Goal: Task Accomplishment & Management: Use online tool/utility

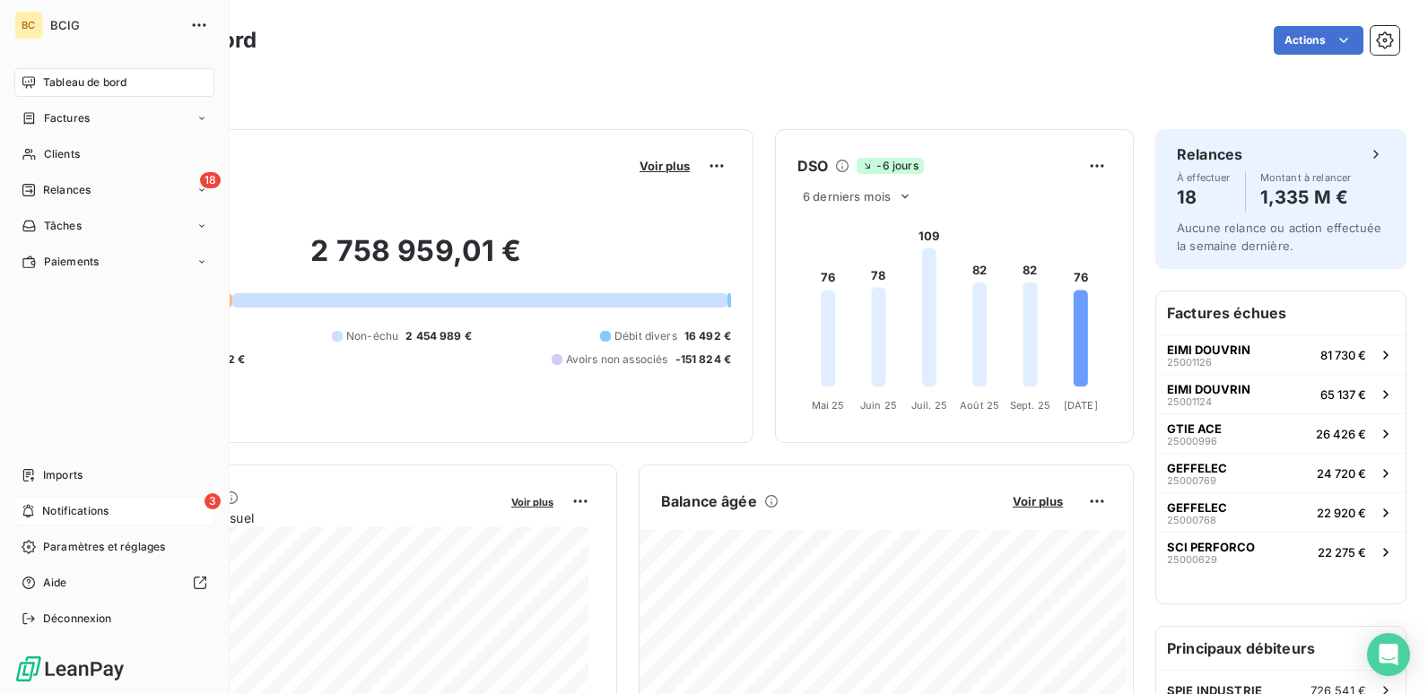
click at [61, 510] on span "Notifications" at bounding box center [75, 511] width 66 height 16
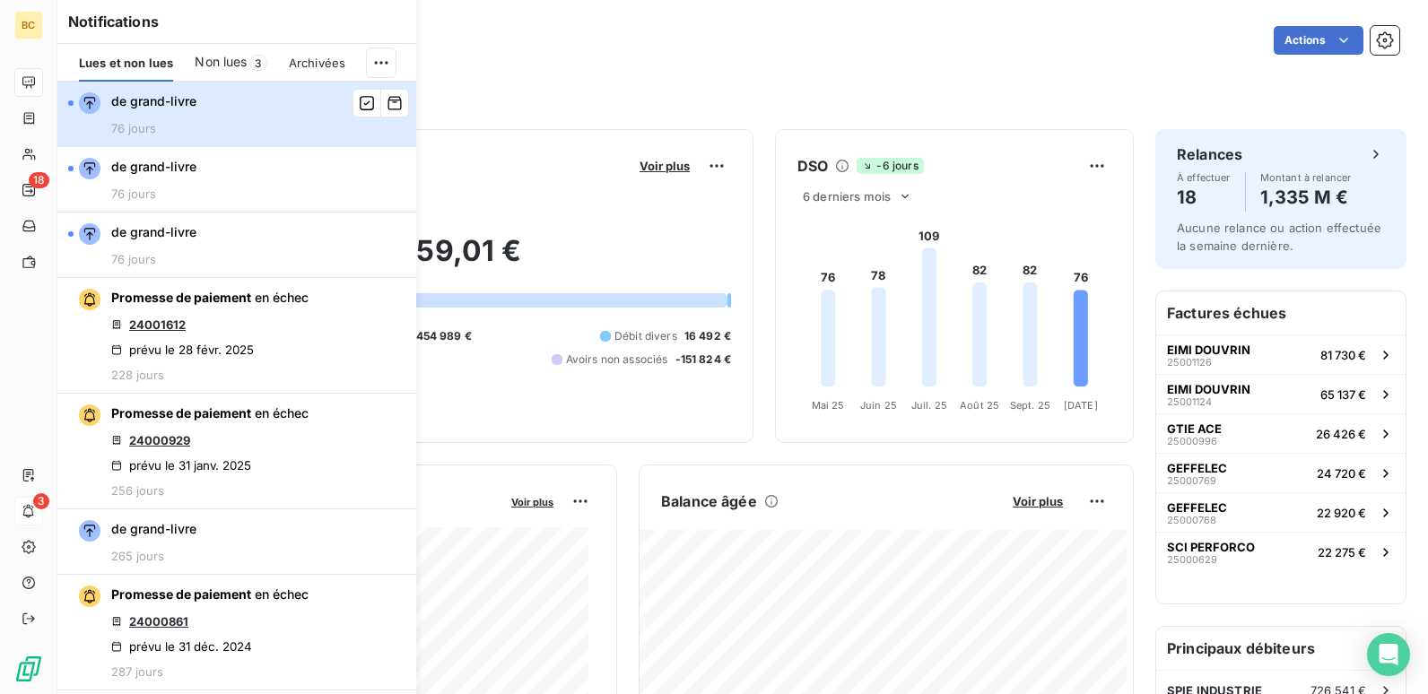
click at [191, 111] on div "de grand-livre 76 jours" at bounding box center [153, 113] width 85 height 43
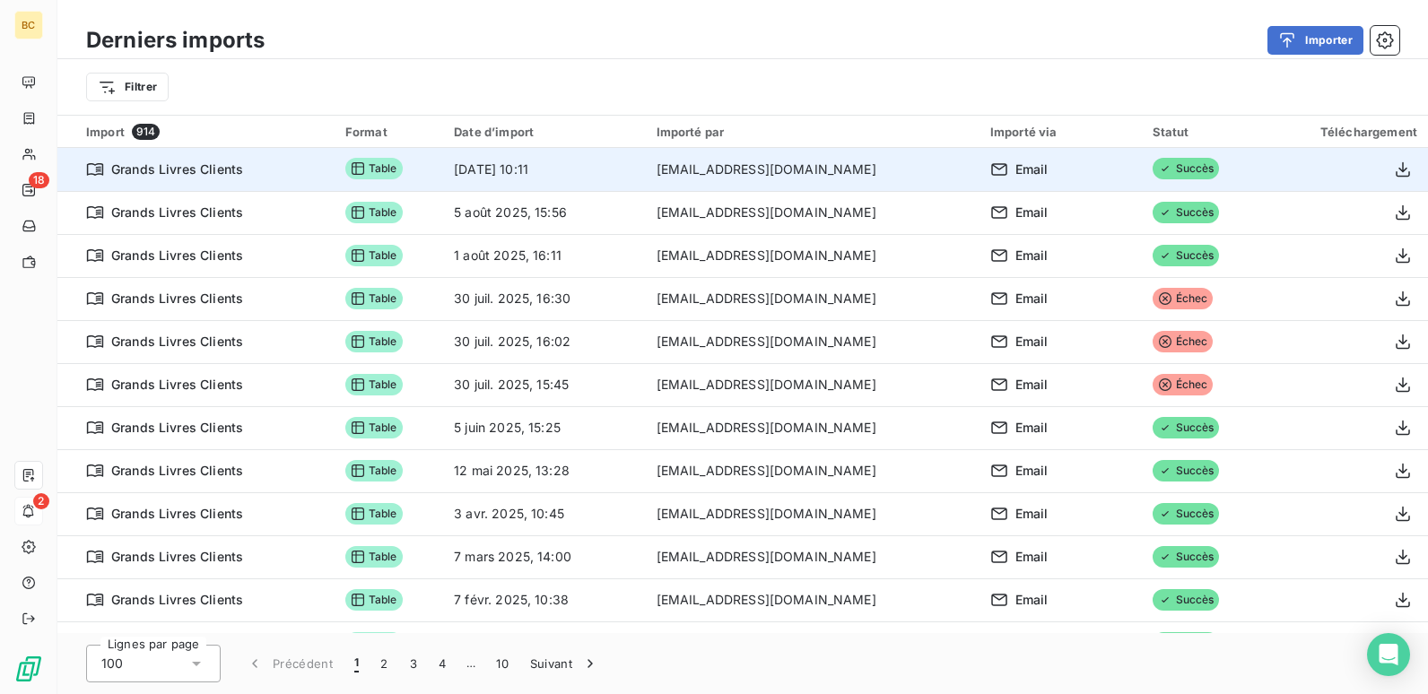
click at [608, 180] on td "[DATE] 10:11" at bounding box center [544, 169] width 202 height 43
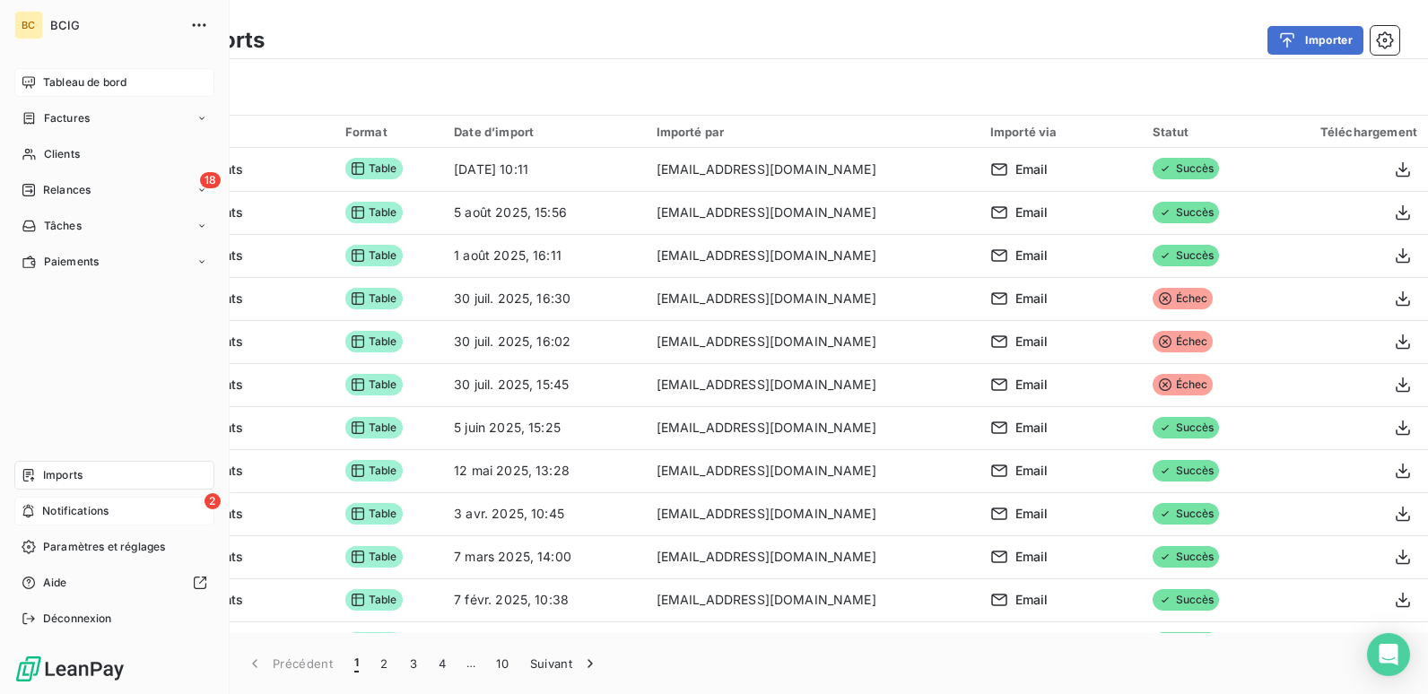
click at [90, 72] on div "Tableau de bord" at bounding box center [114, 82] width 200 height 29
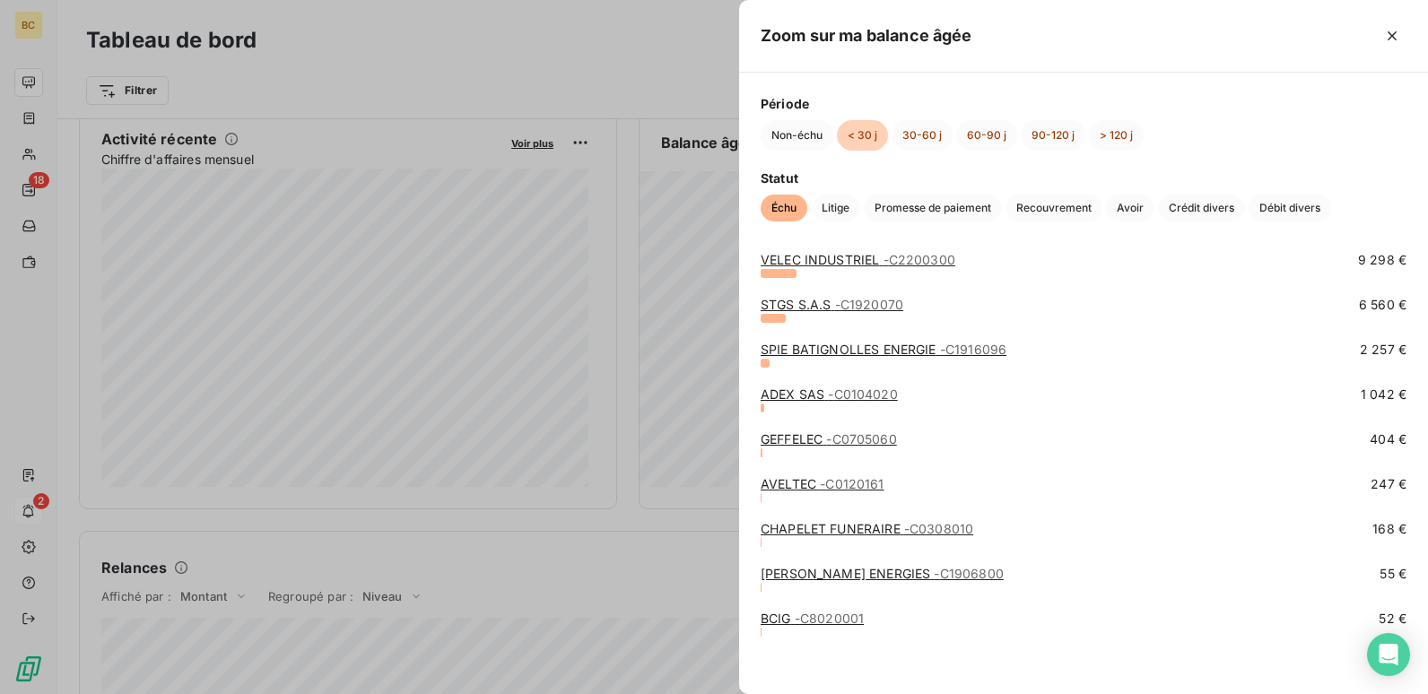
scroll to position [196, 0]
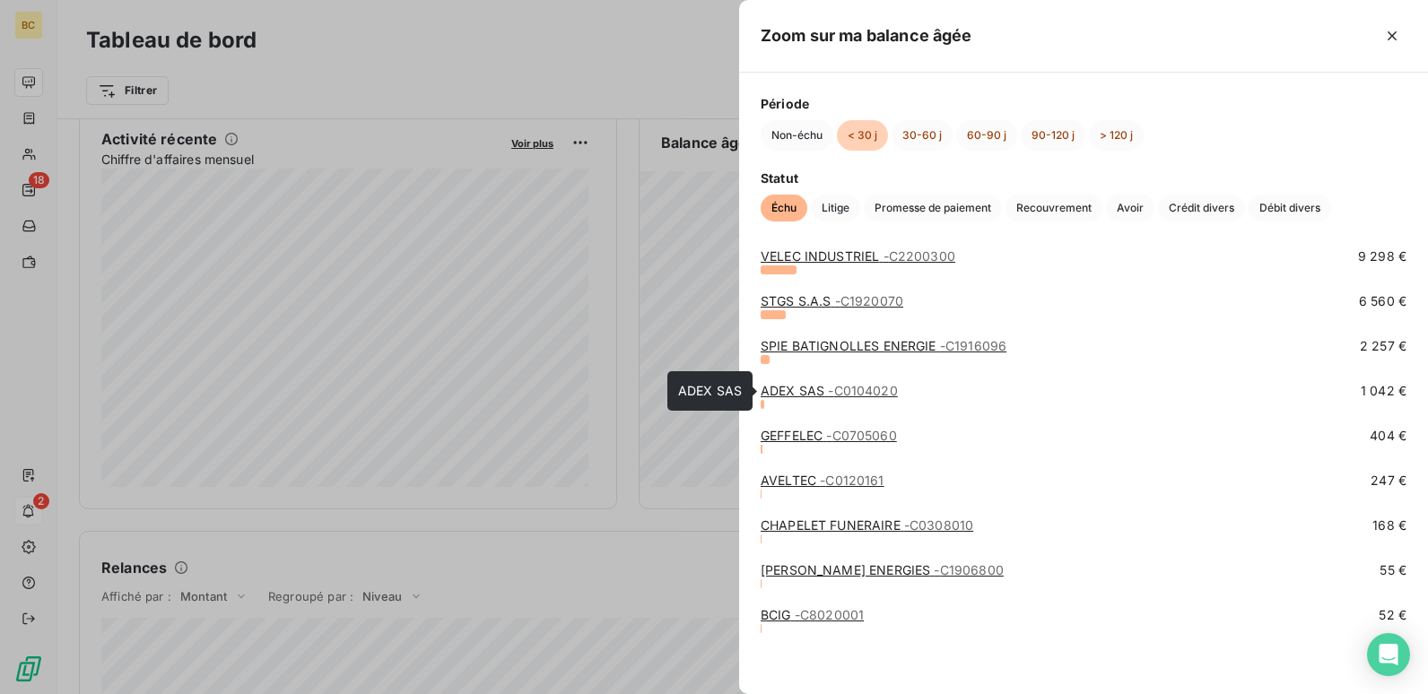
click at [836, 392] on span "- C0104020" at bounding box center [862, 390] width 69 height 15
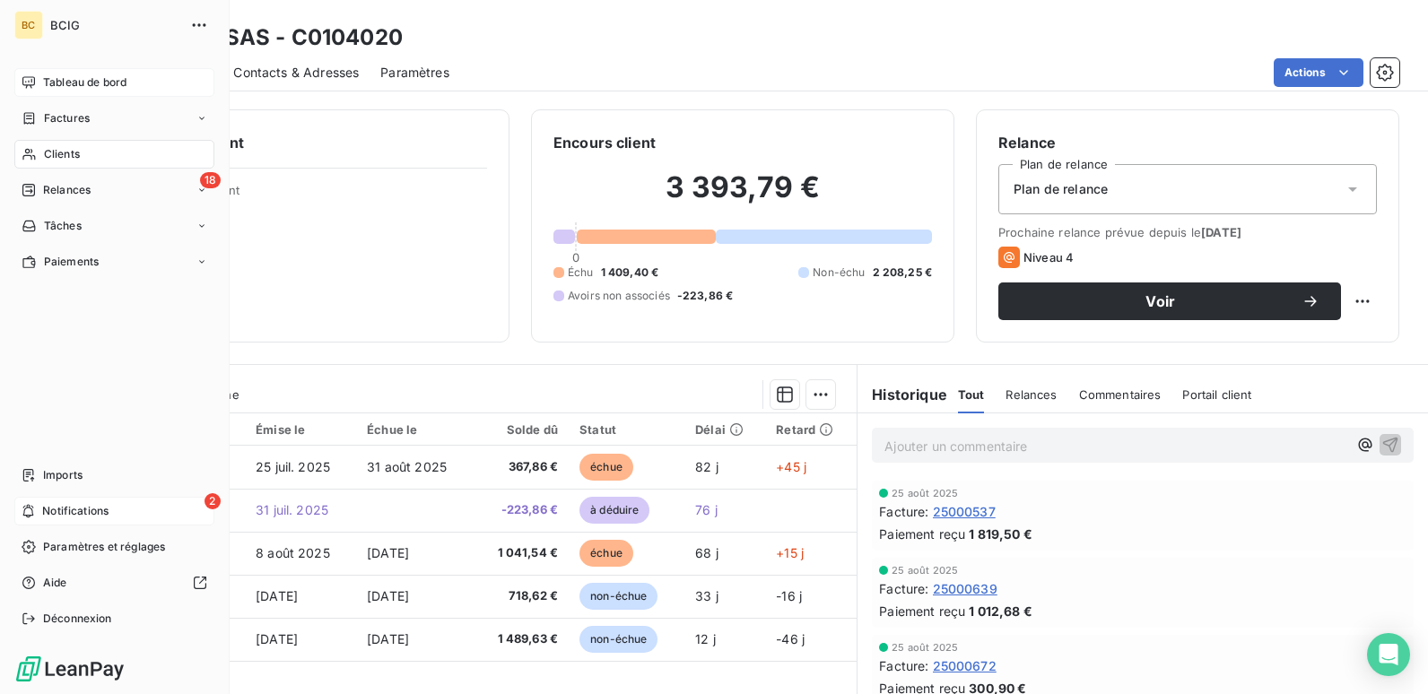
click at [56, 79] on span "Tableau de bord" at bounding box center [84, 82] width 83 height 16
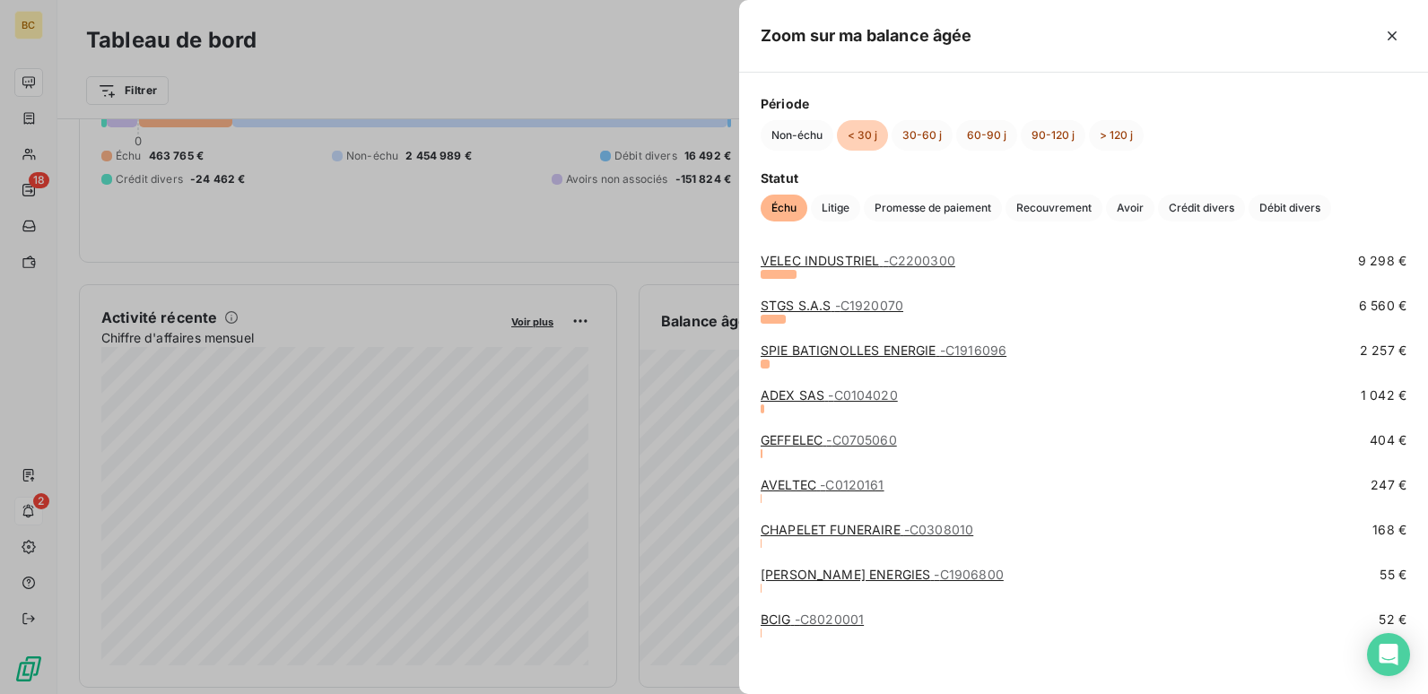
scroll to position [196, 0]
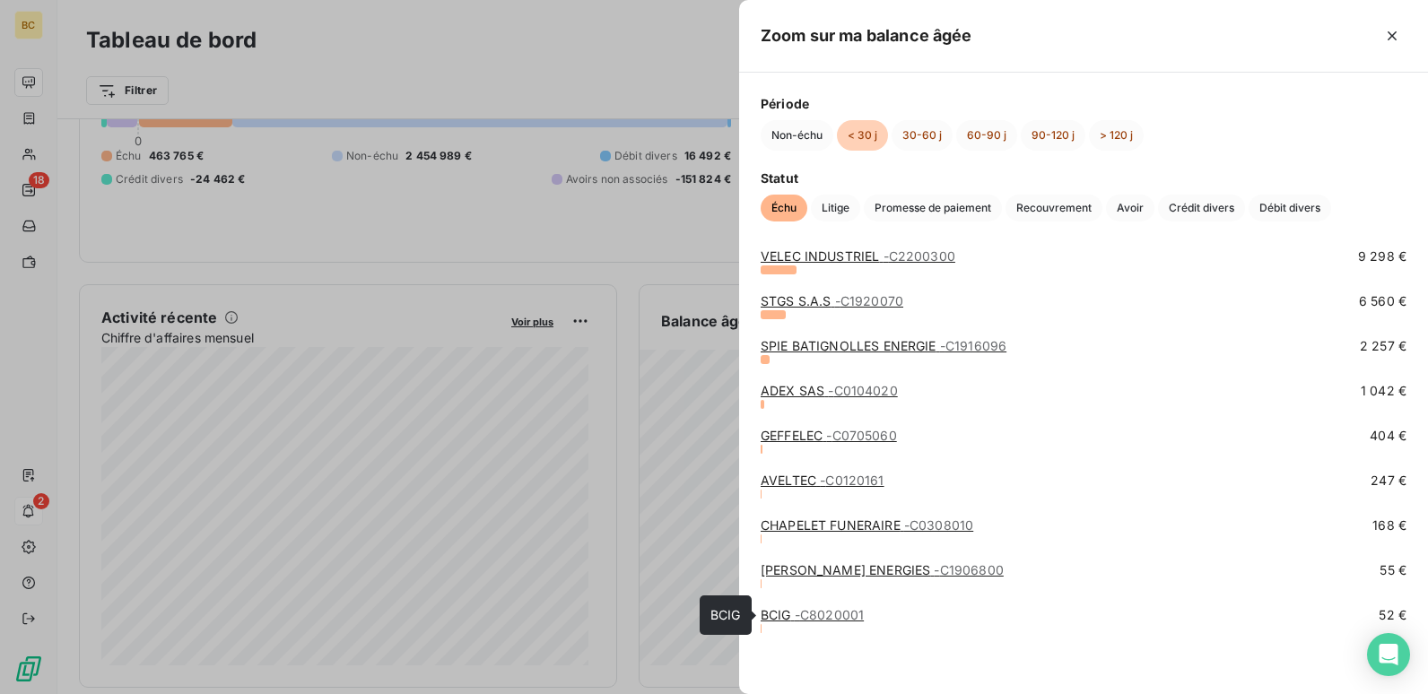
click at [856, 615] on span "- C8020001" at bounding box center [828, 614] width 69 height 15
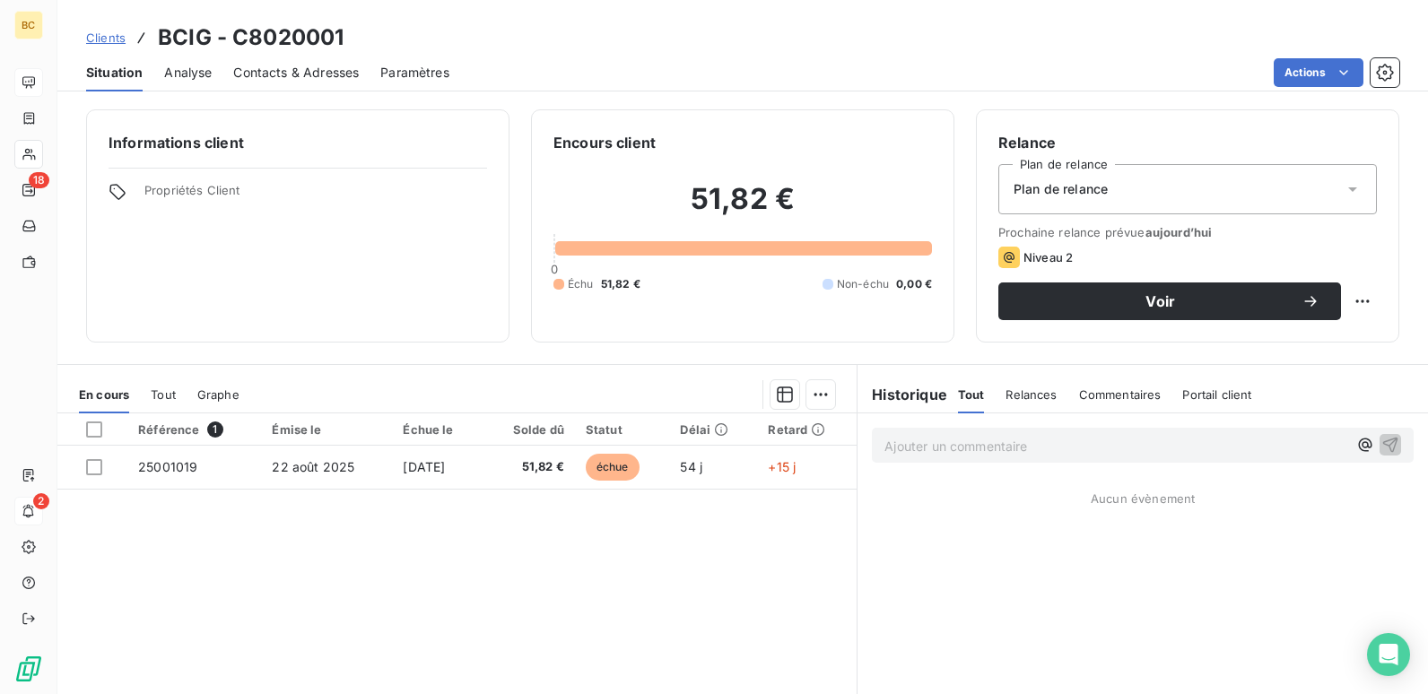
click at [979, 598] on div "Ajouter un commentaire ﻿ Aucun évènement" at bounding box center [1142, 612] width 570 height 399
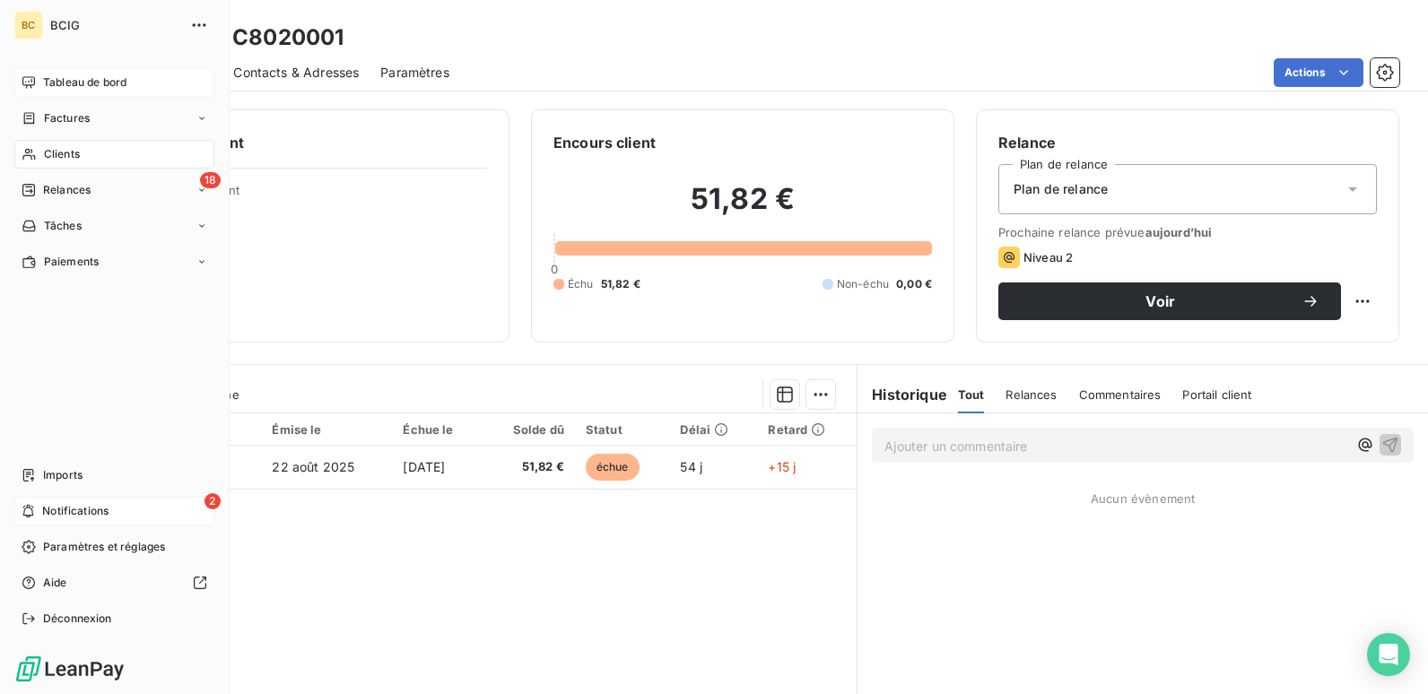
click at [101, 78] on span "Tableau de bord" at bounding box center [84, 82] width 83 height 16
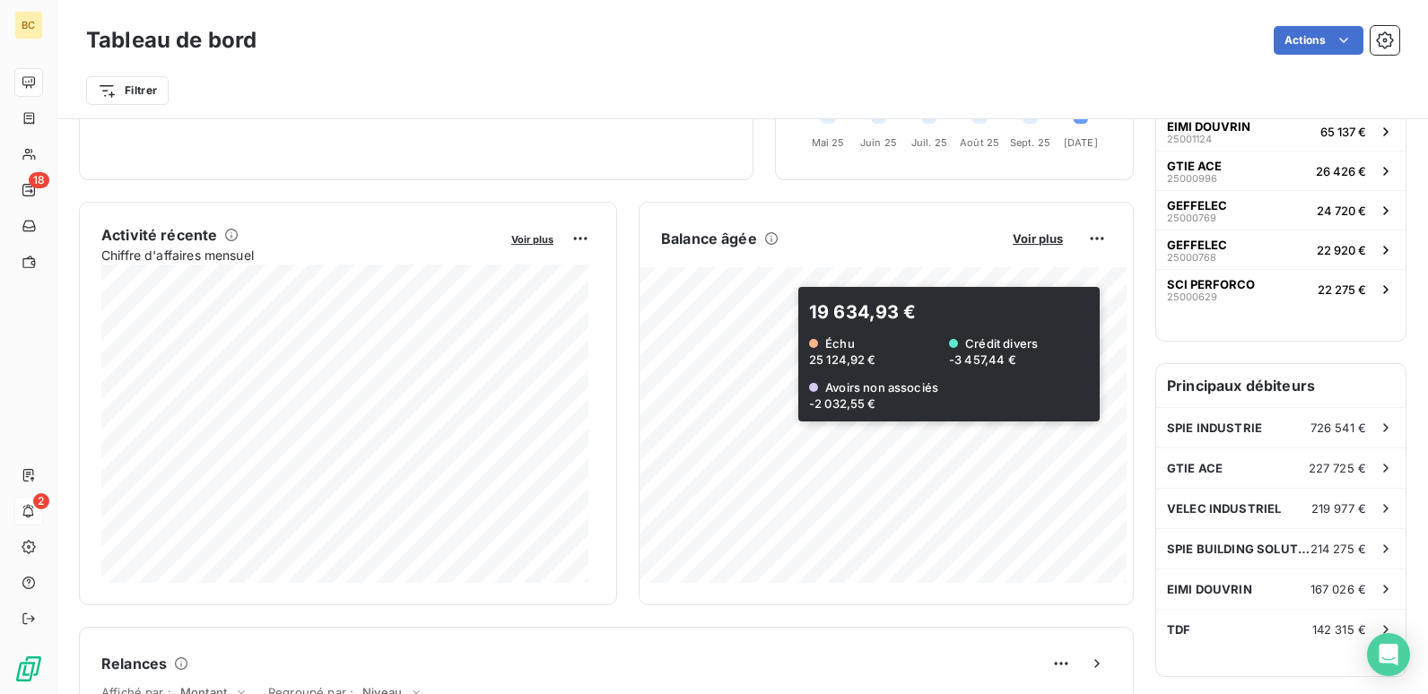
scroll to position [270, 0]
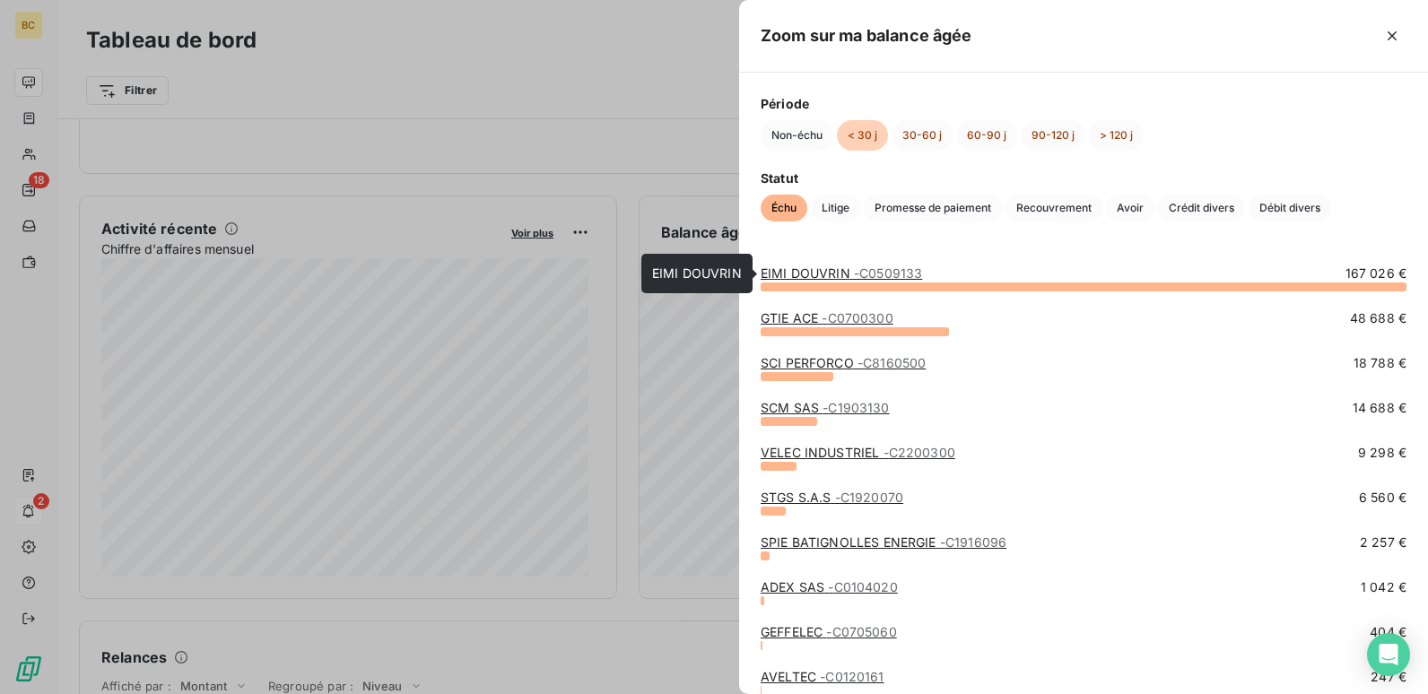
click at [851, 270] on link "EIMI DOUVRIN - C0509133" at bounding box center [840, 272] width 161 height 15
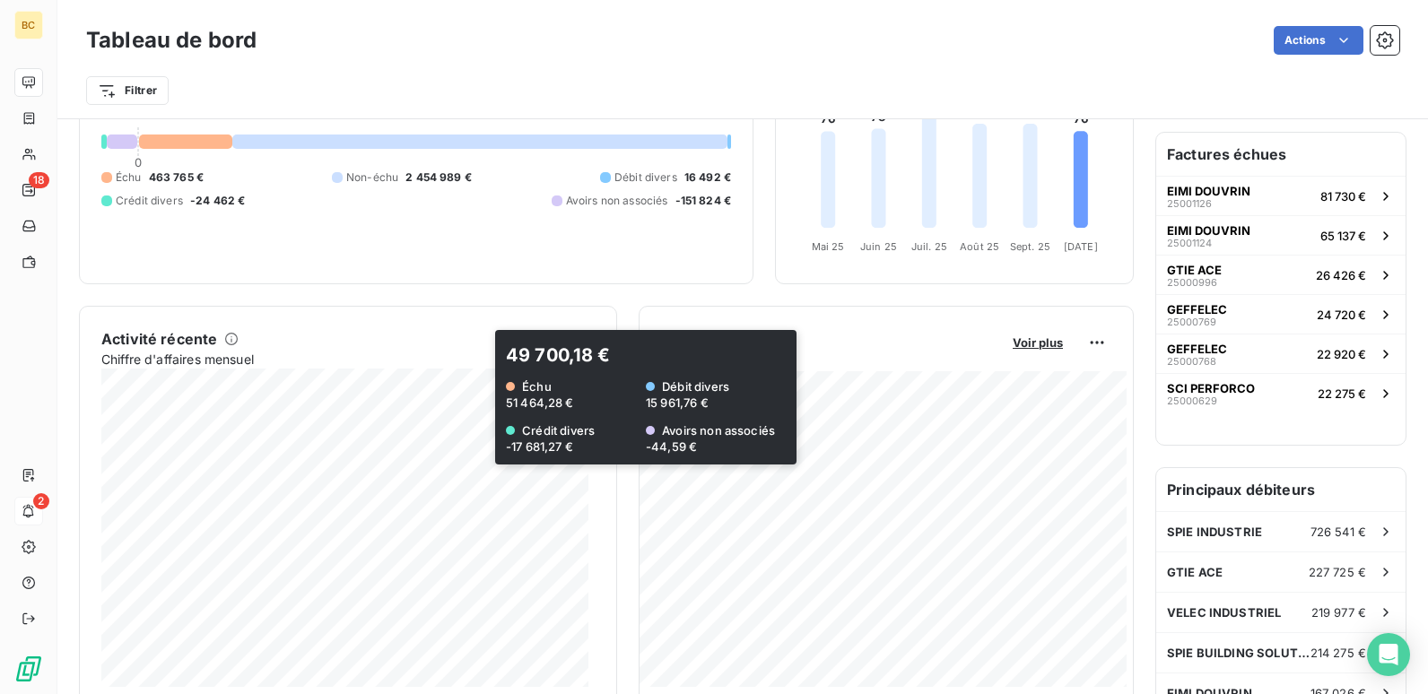
scroll to position [180, 0]
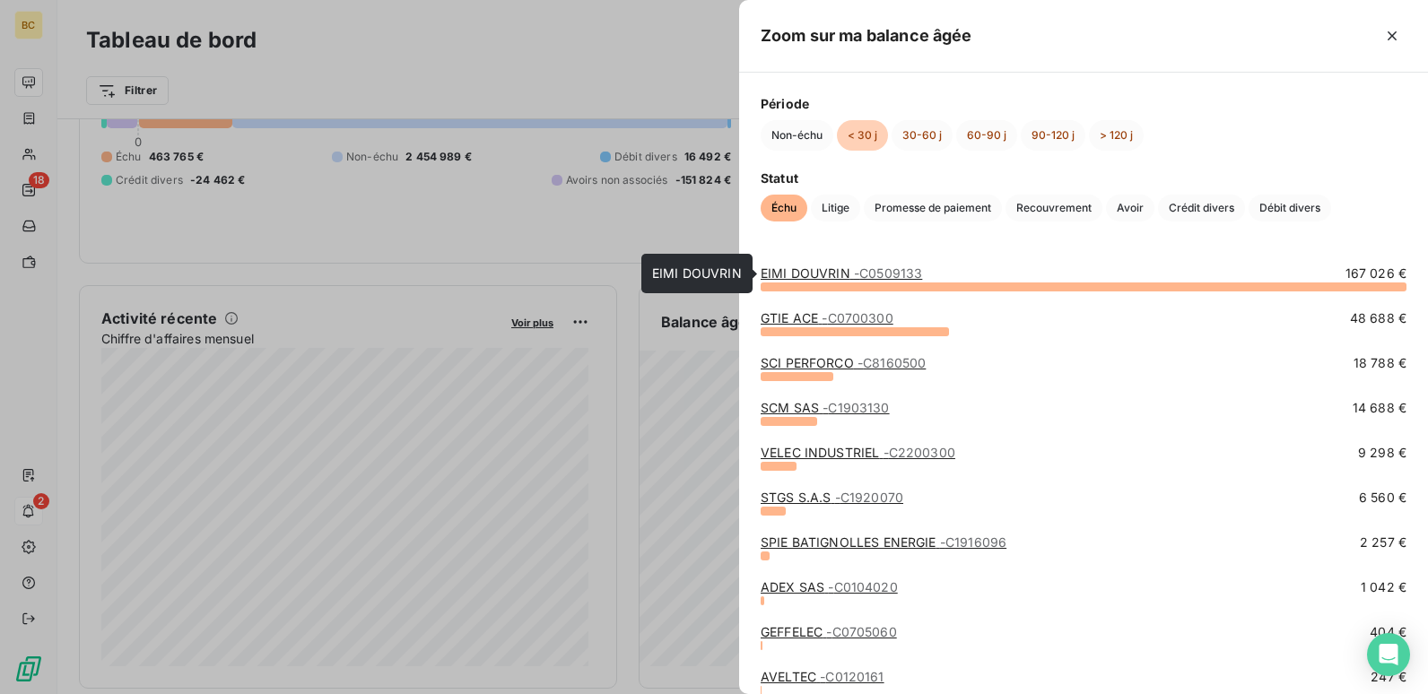
click at [829, 279] on link "EIMI DOUVRIN - C0509133" at bounding box center [840, 272] width 161 height 15
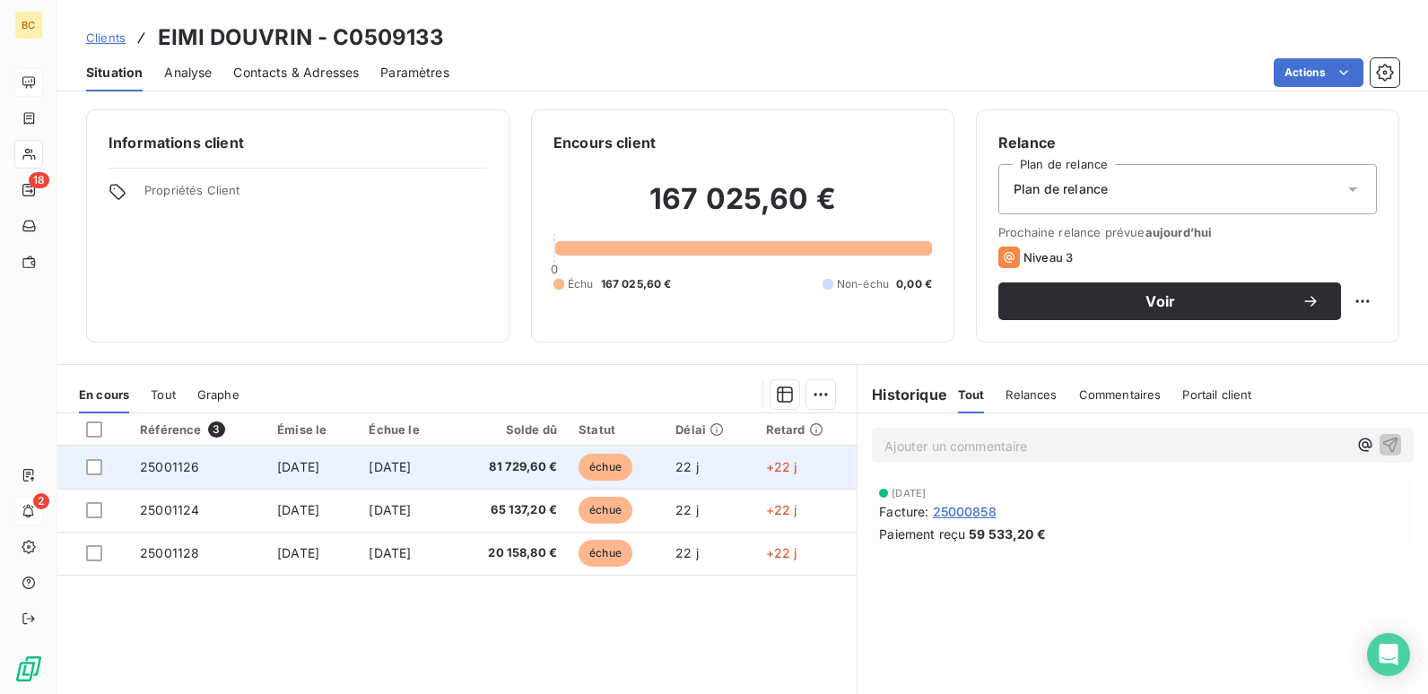
click at [506, 467] on span "81 729,60 €" at bounding box center [509, 467] width 95 height 18
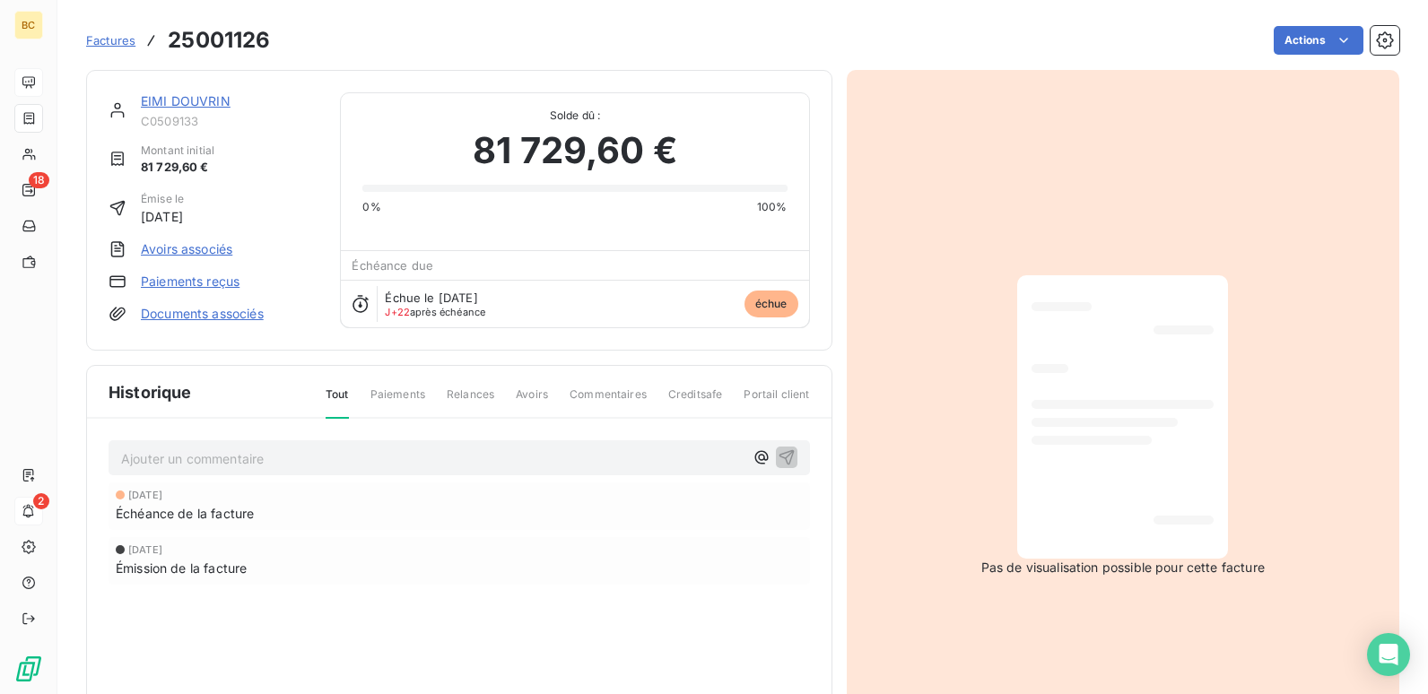
click at [209, 284] on link "Paiements reçus" at bounding box center [190, 282] width 99 height 18
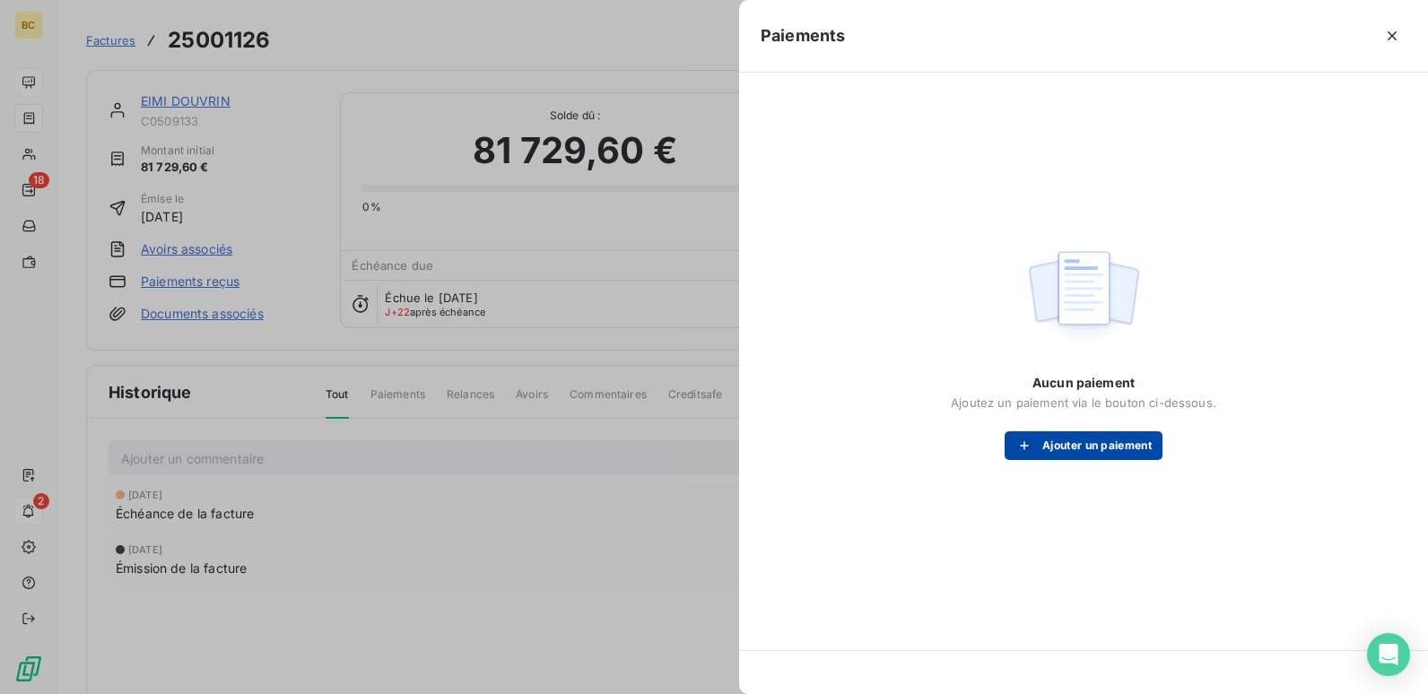
click at [1019, 439] on icon "button" at bounding box center [1024, 446] width 18 height 18
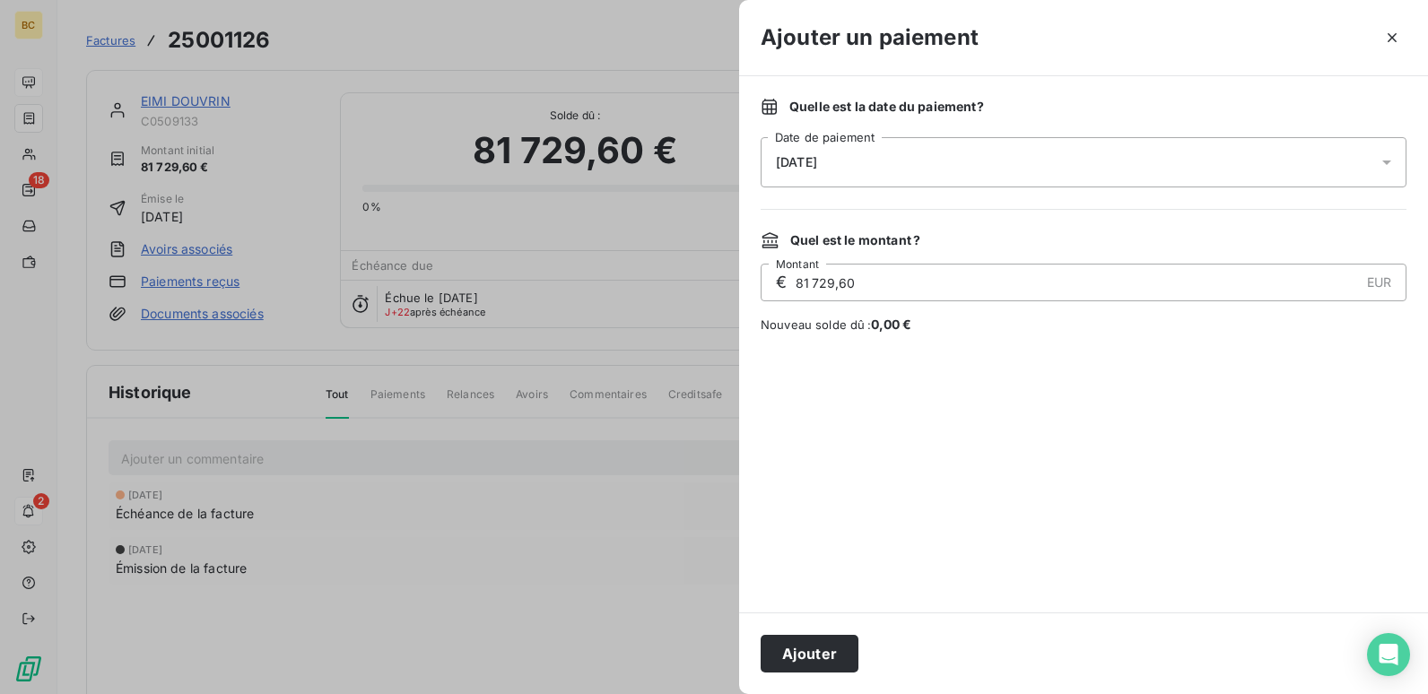
click at [911, 178] on div "[DATE]" at bounding box center [1083, 162] width 646 height 50
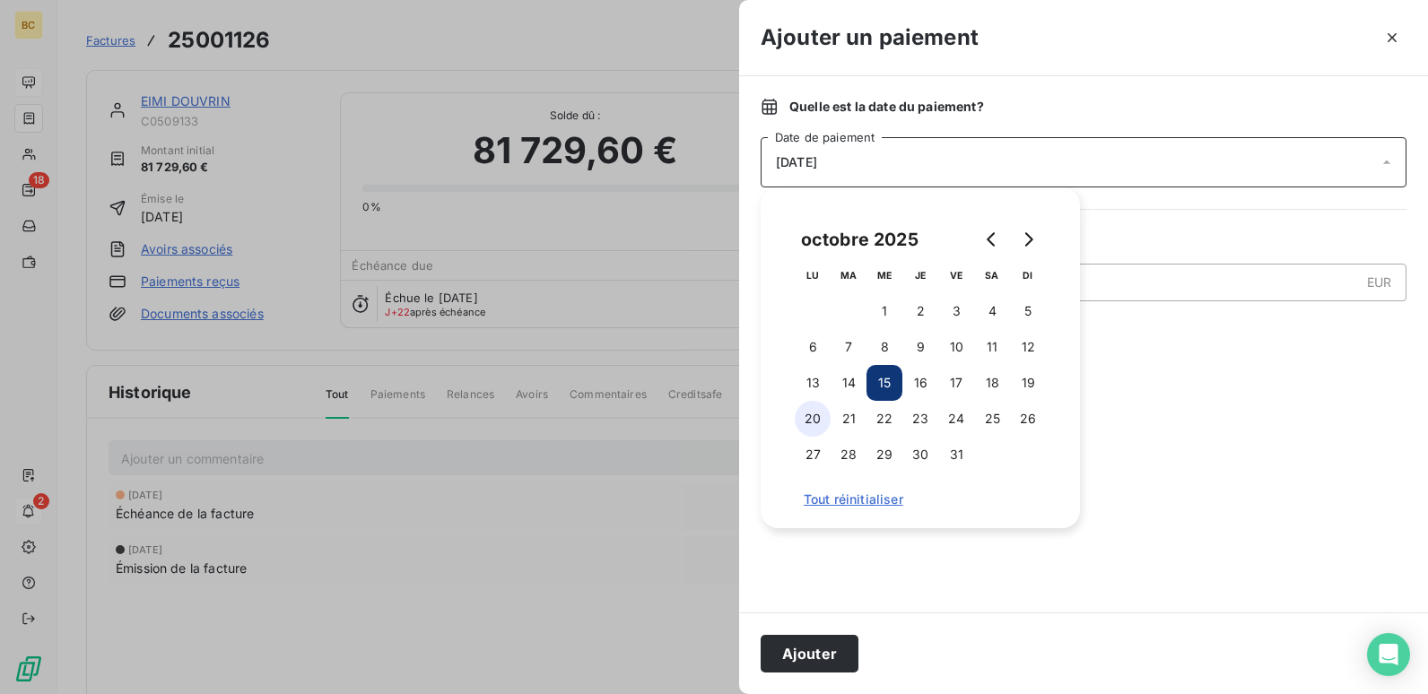
click at [820, 416] on button "20" at bounding box center [812, 419] width 36 height 36
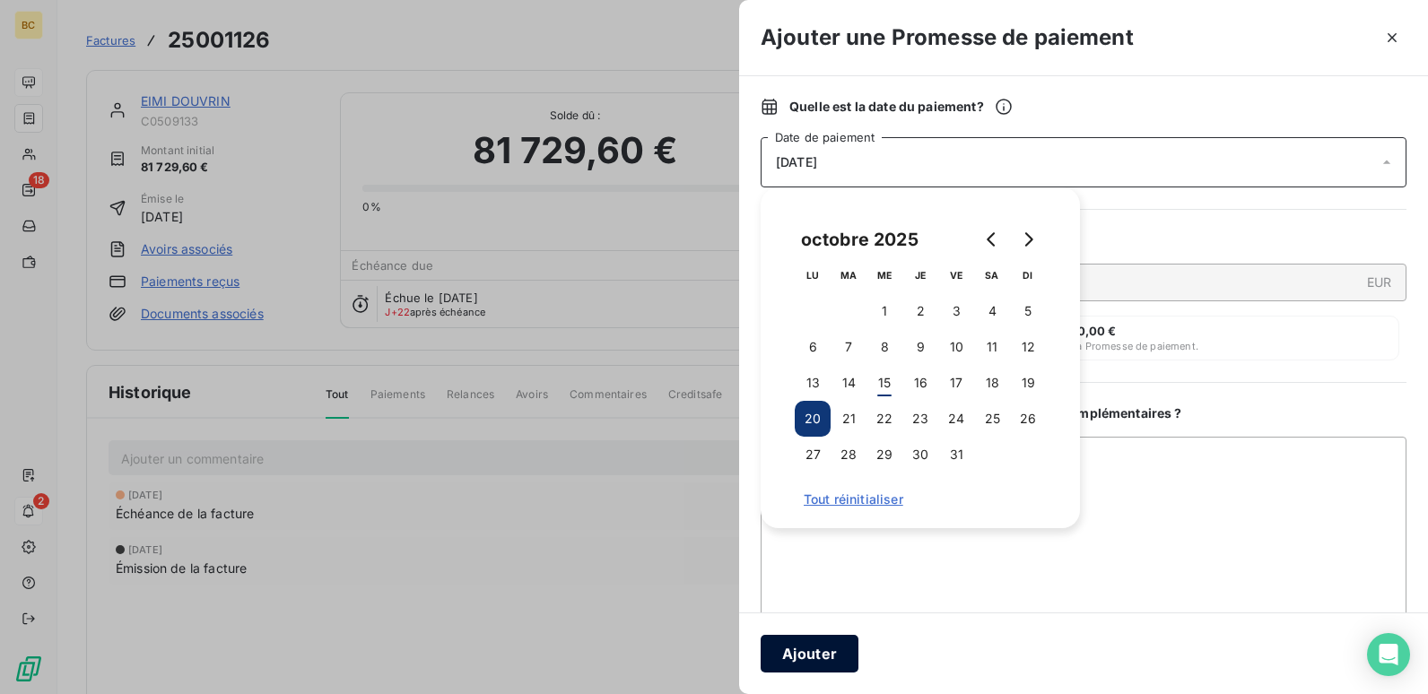
click at [829, 654] on button "Ajouter" at bounding box center [809, 654] width 98 height 38
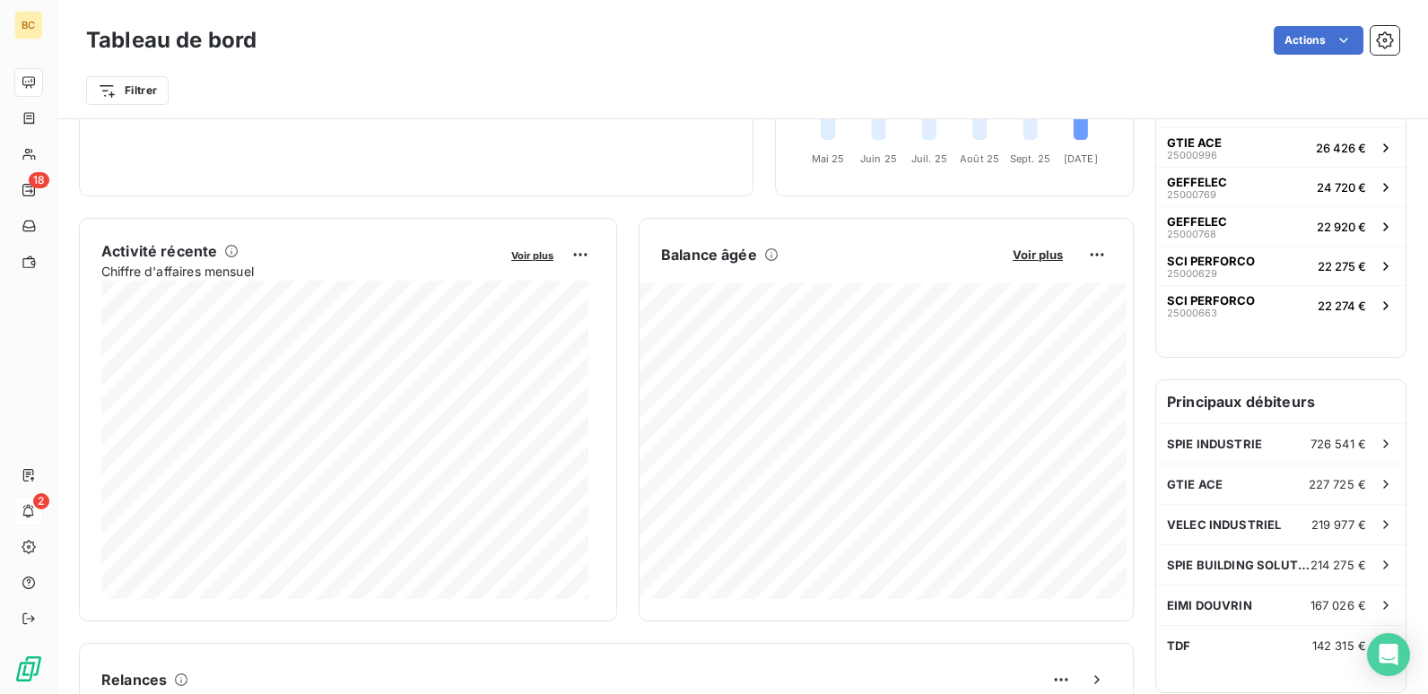
scroll to position [270, 0]
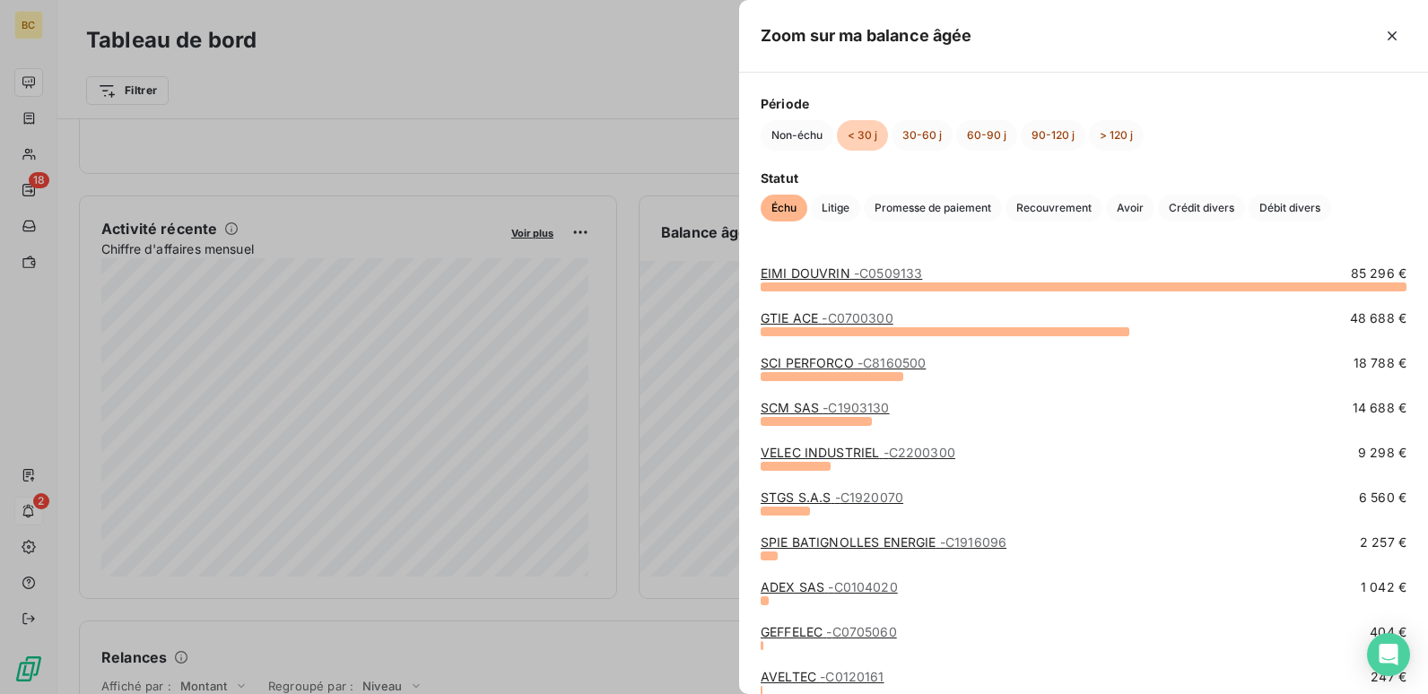
click at [846, 274] on link "EIMI DOUVRIN - C0509133" at bounding box center [840, 272] width 161 height 15
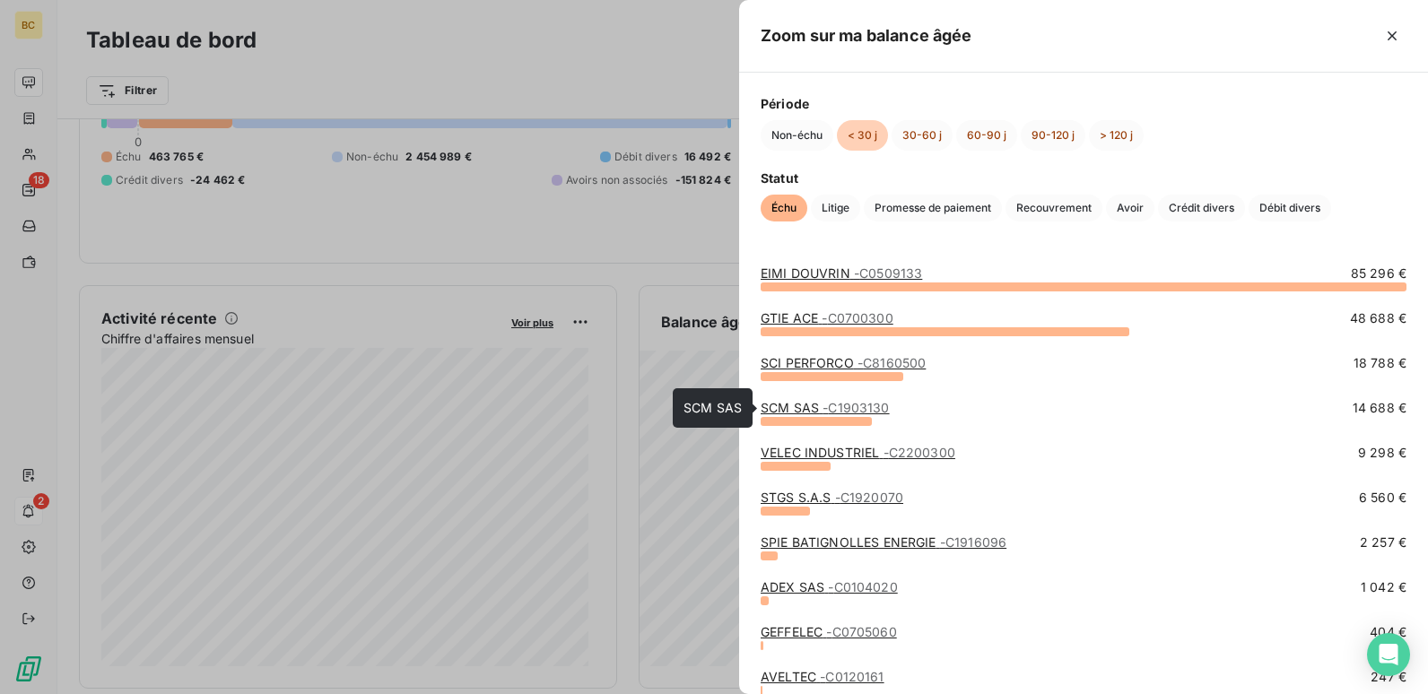
click at [855, 410] on span "- C1903130" at bounding box center [855, 407] width 66 height 15
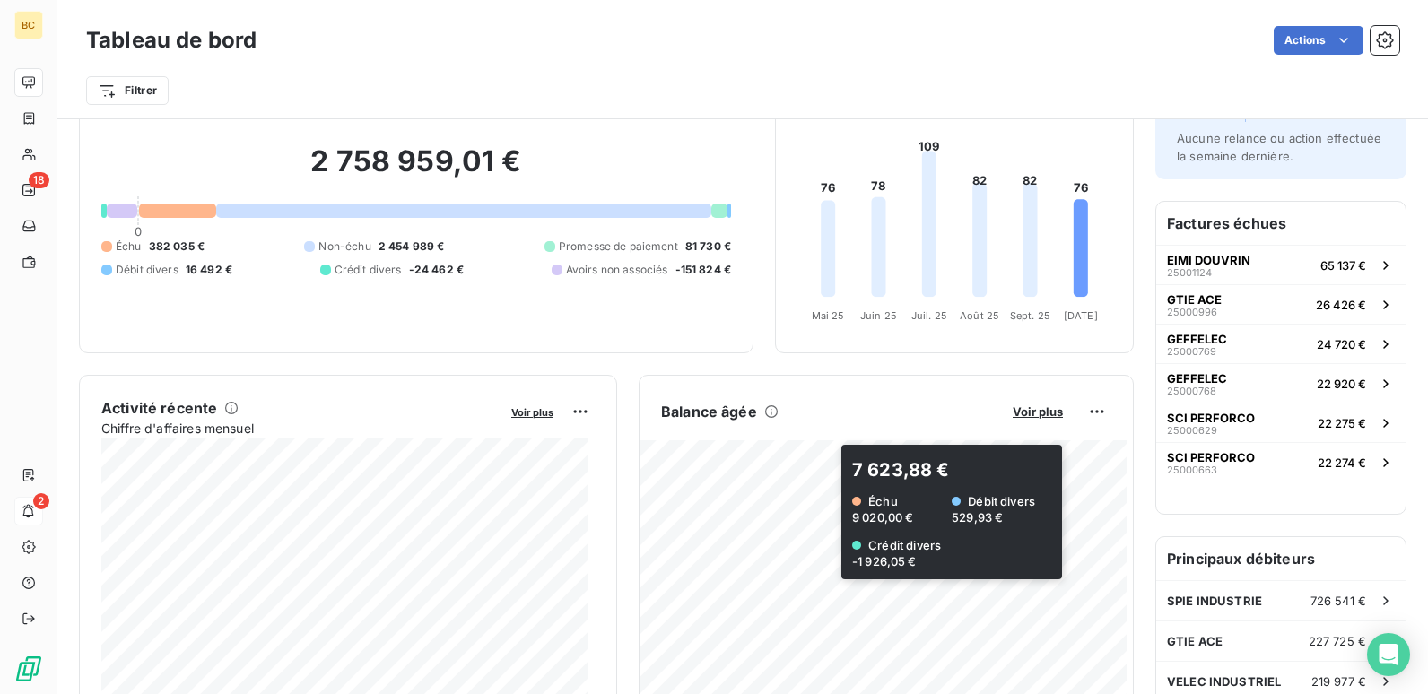
scroll to position [180, 0]
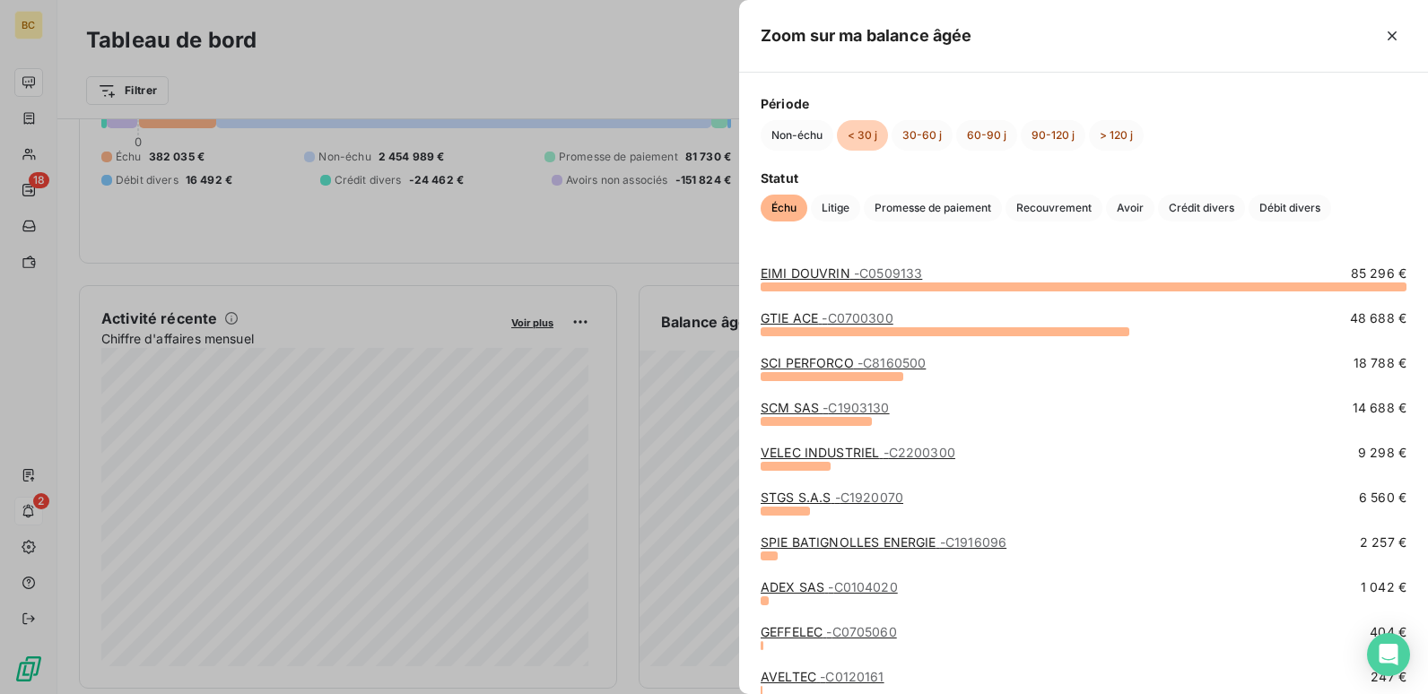
click at [851, 458] on link "VELEC INDUSTRIEL - C2200300" at bounding box center [857, 452] width 195 height 15
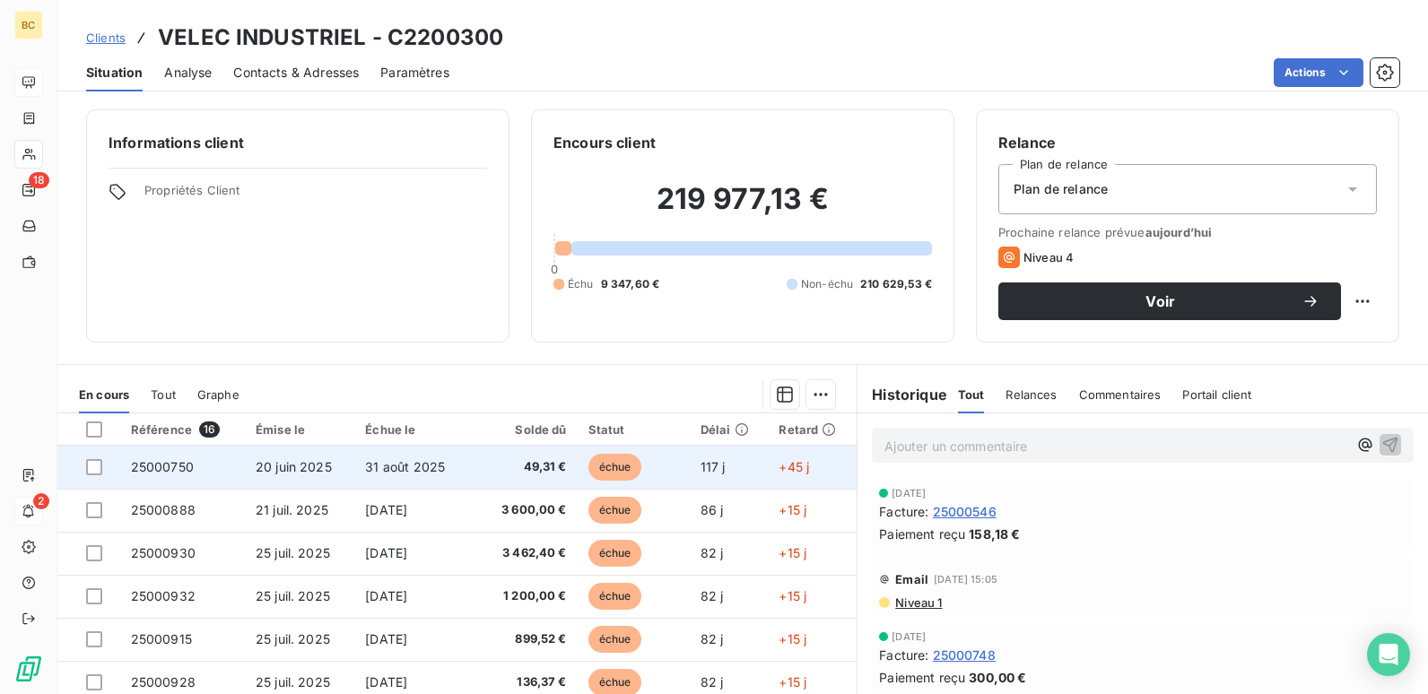
click at [438, 473] on span "31 août 2025" at bounding box center [405, 466] width 80 height 15
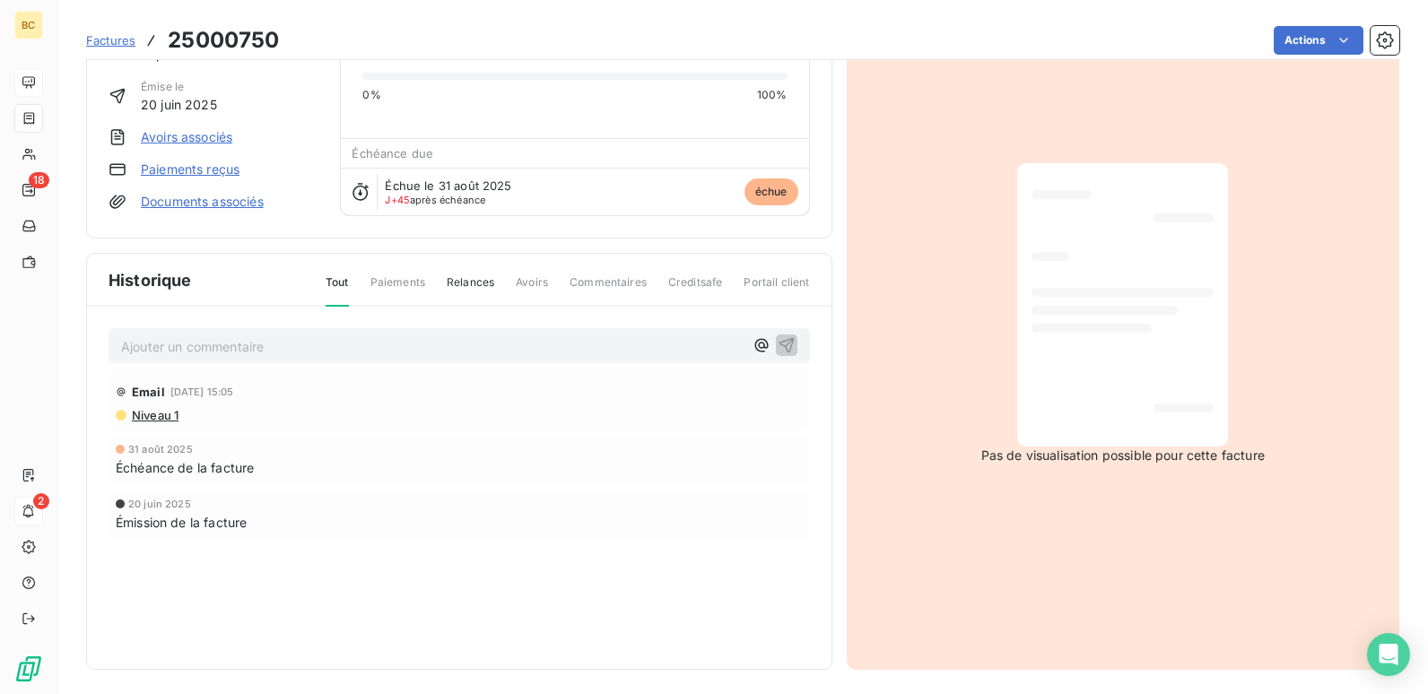
scroll to position [117, 0]
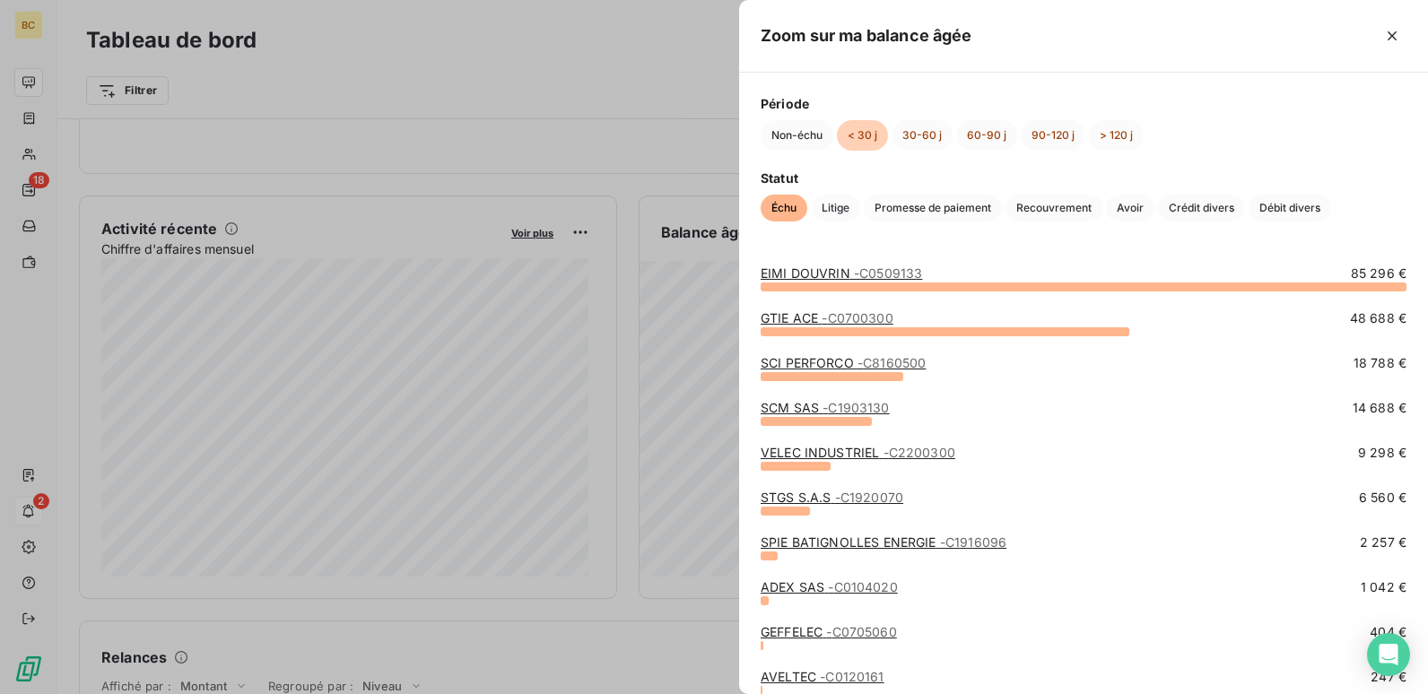
scroll to position [90, 0]
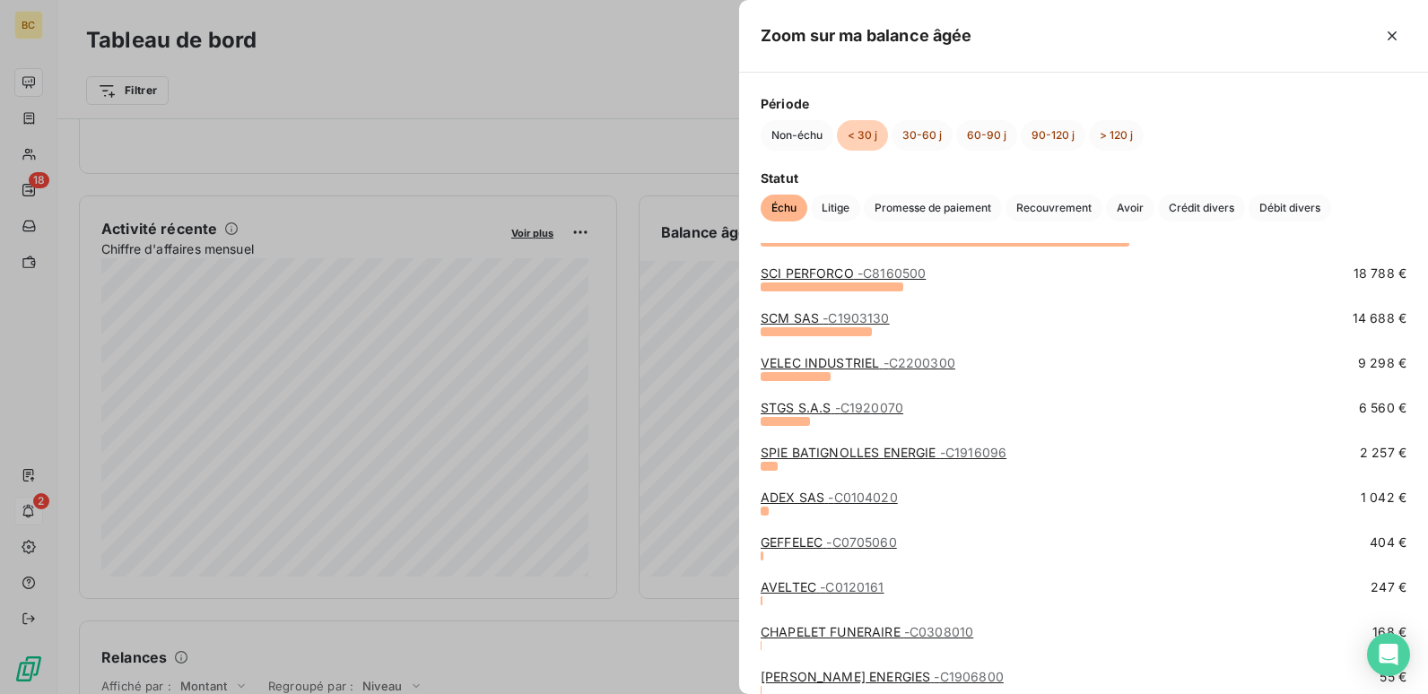
click at [844, 543] on span "- C0705060" at bounding box center [861, 541] width 70 height 15
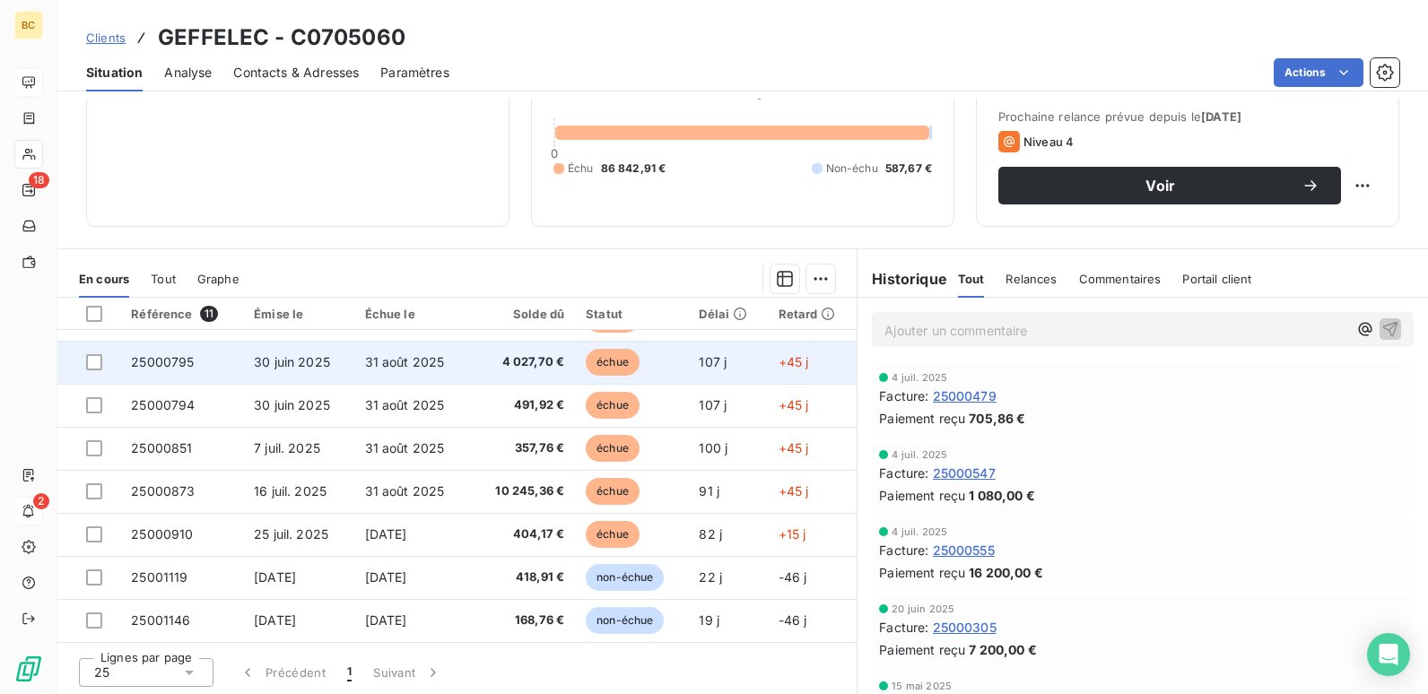
scroll to position [118, 0]
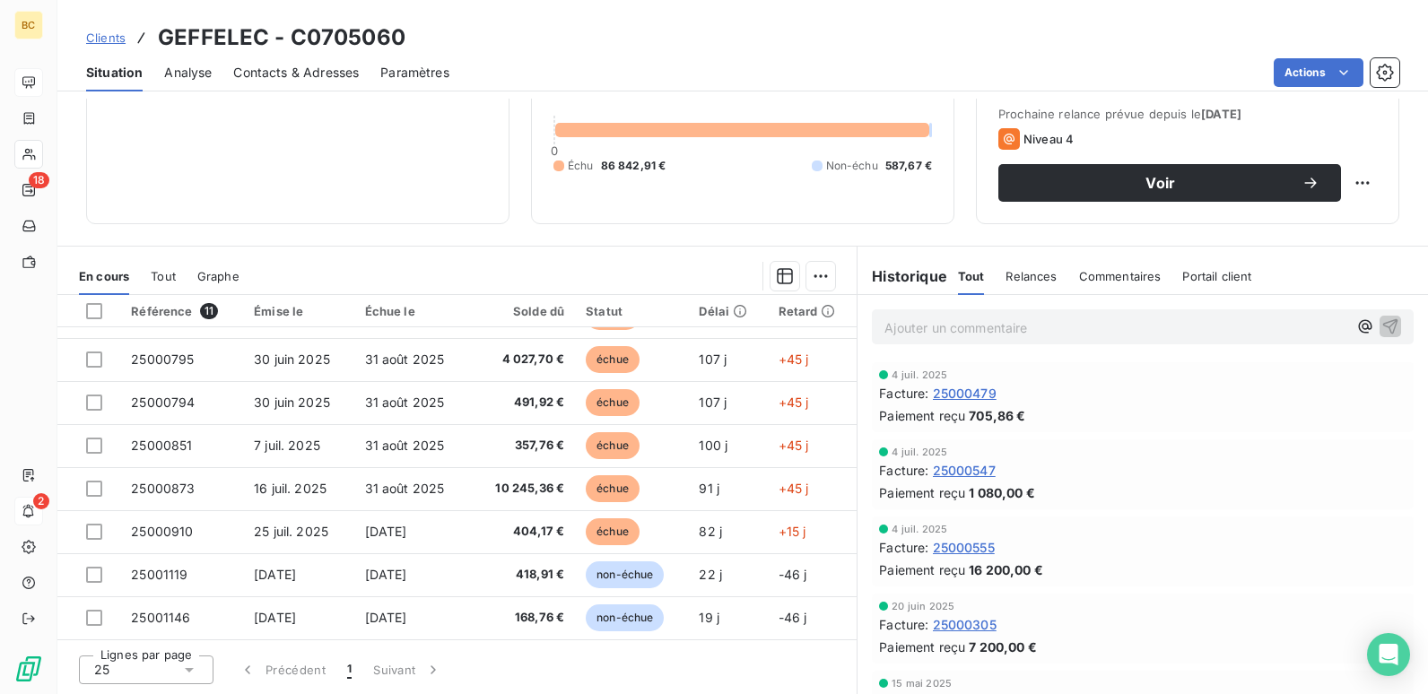
click at [1138, 436] on div "4 juil. 2025 Facture : 25000547 Paiement reçu 1 080,00 €" at bounding box center [1142, 474] width 570 height 77
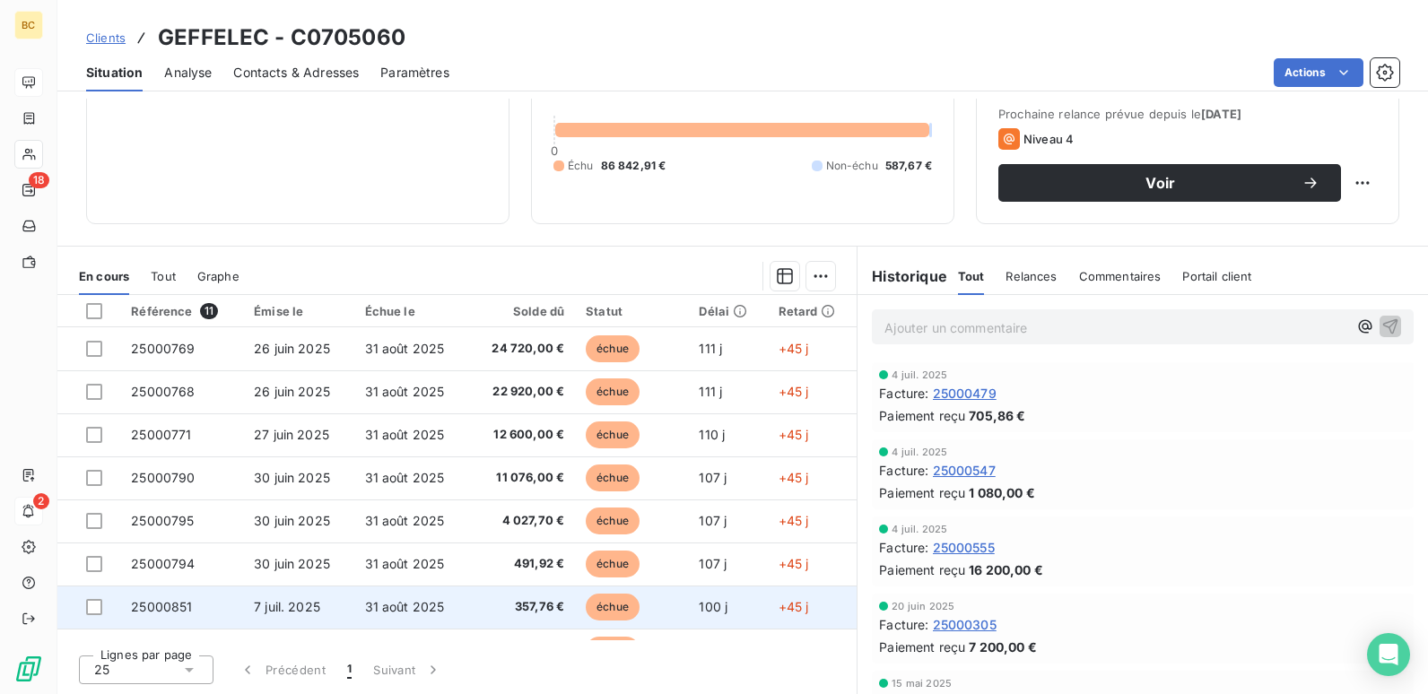
scroll to position [161, 0]
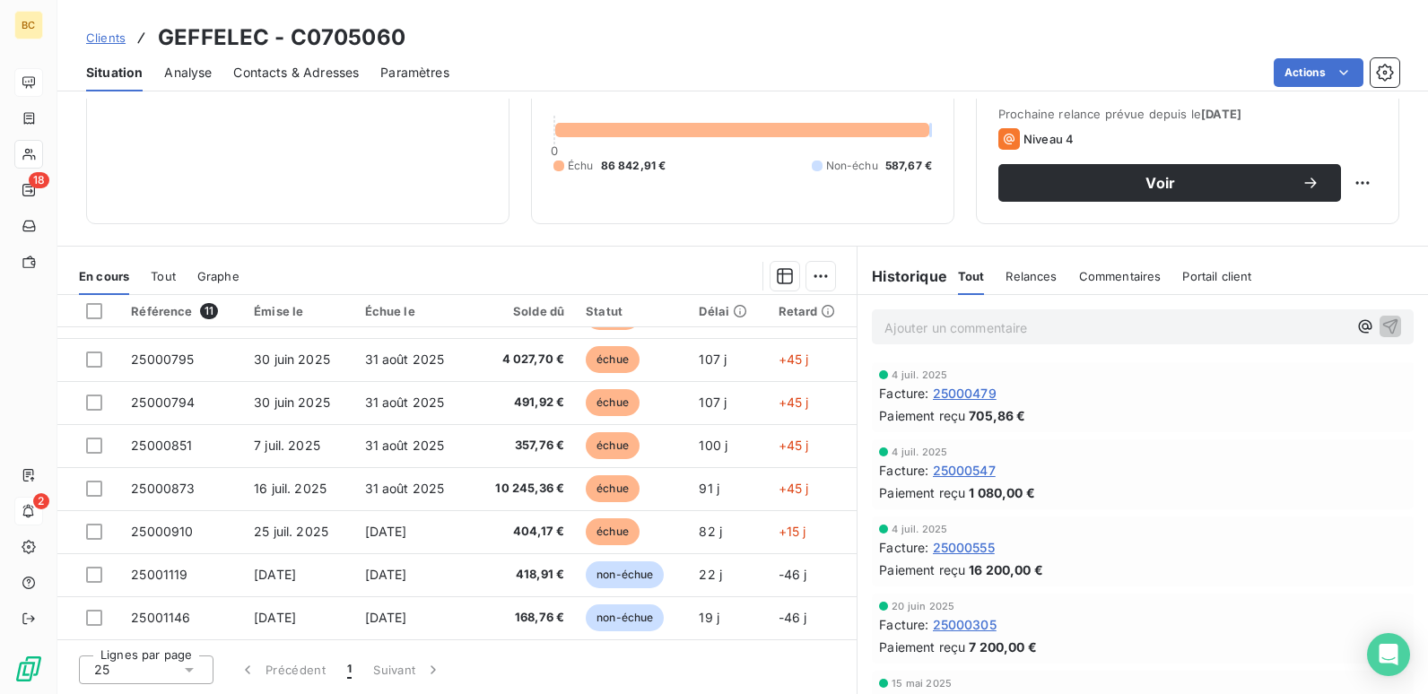
click at [541, 651] on div "Lignes par page 25 Précédent 1 Suivant" at bounding box center [456, 667] width 799 height 54
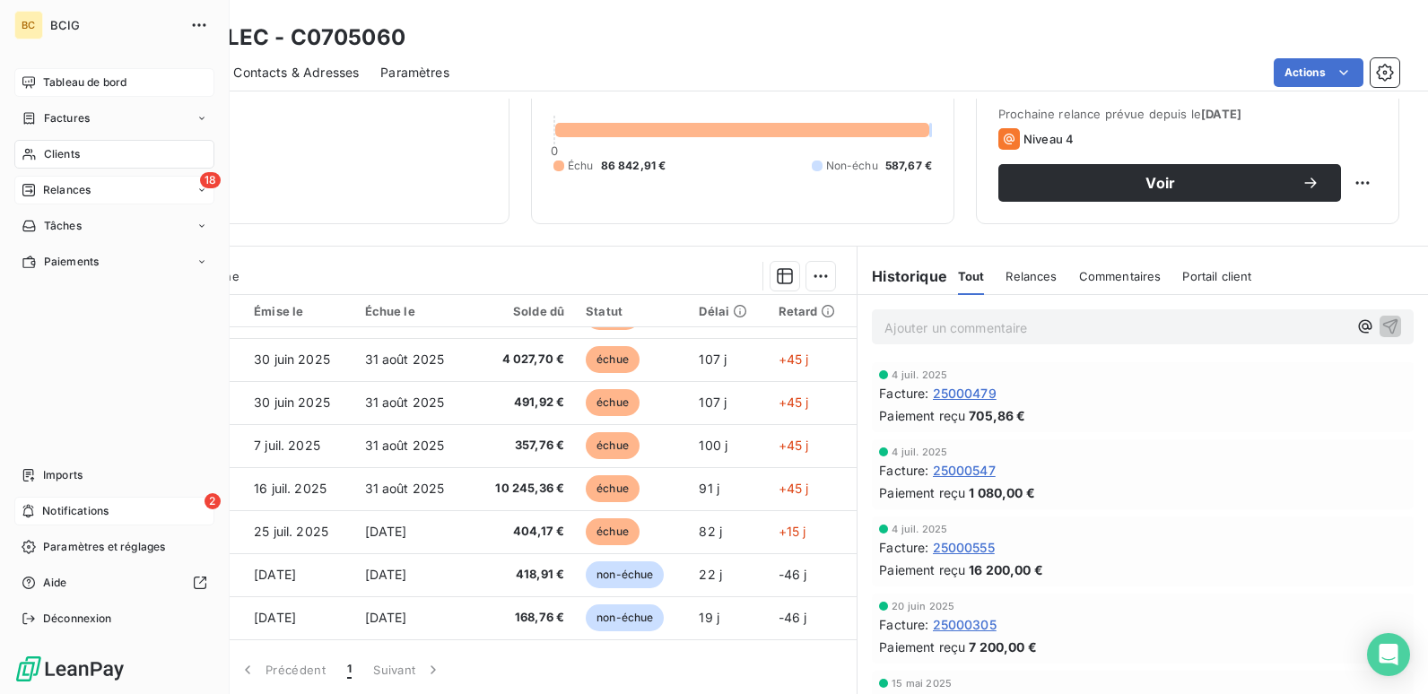
click at [53, 194] on span "Relances" at bounding box center [67, 190] width 48 height 16
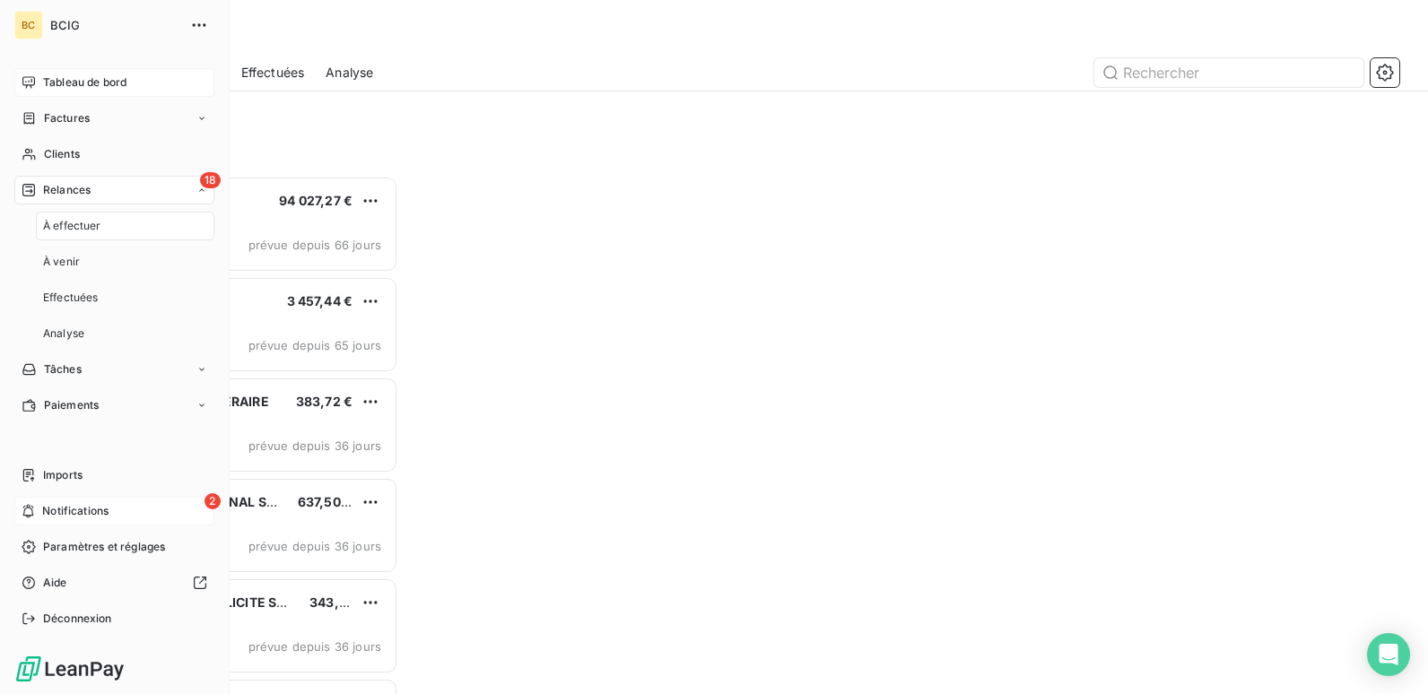
scroll to position [505, 299]
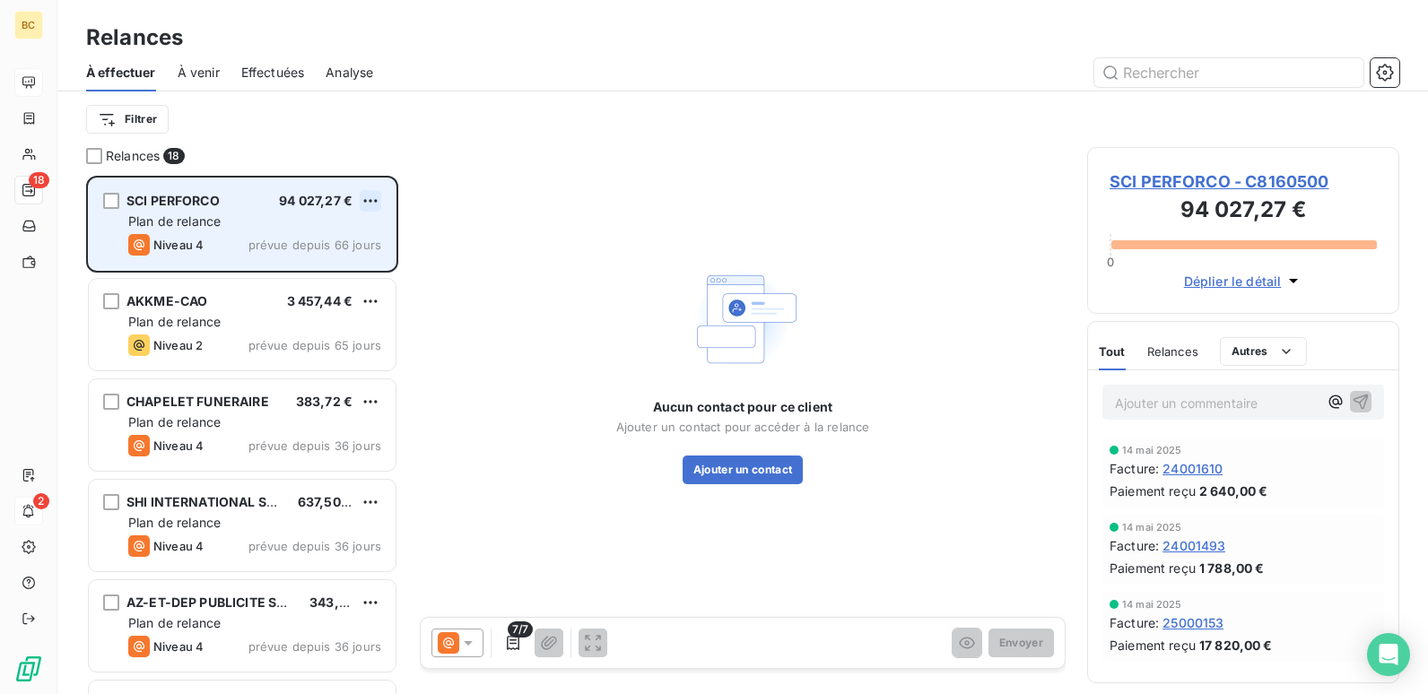
click at [369, 201] on html "BC 18 2 Relances À effectuer À venir Effectuées Analyse Filtrer Relances 18 SCI…" at bounding box center [714, 347] width 1428 height 694
click at [247, 269] on div "Passer cette action" at bounding box center [293, 269] width 161 height 29
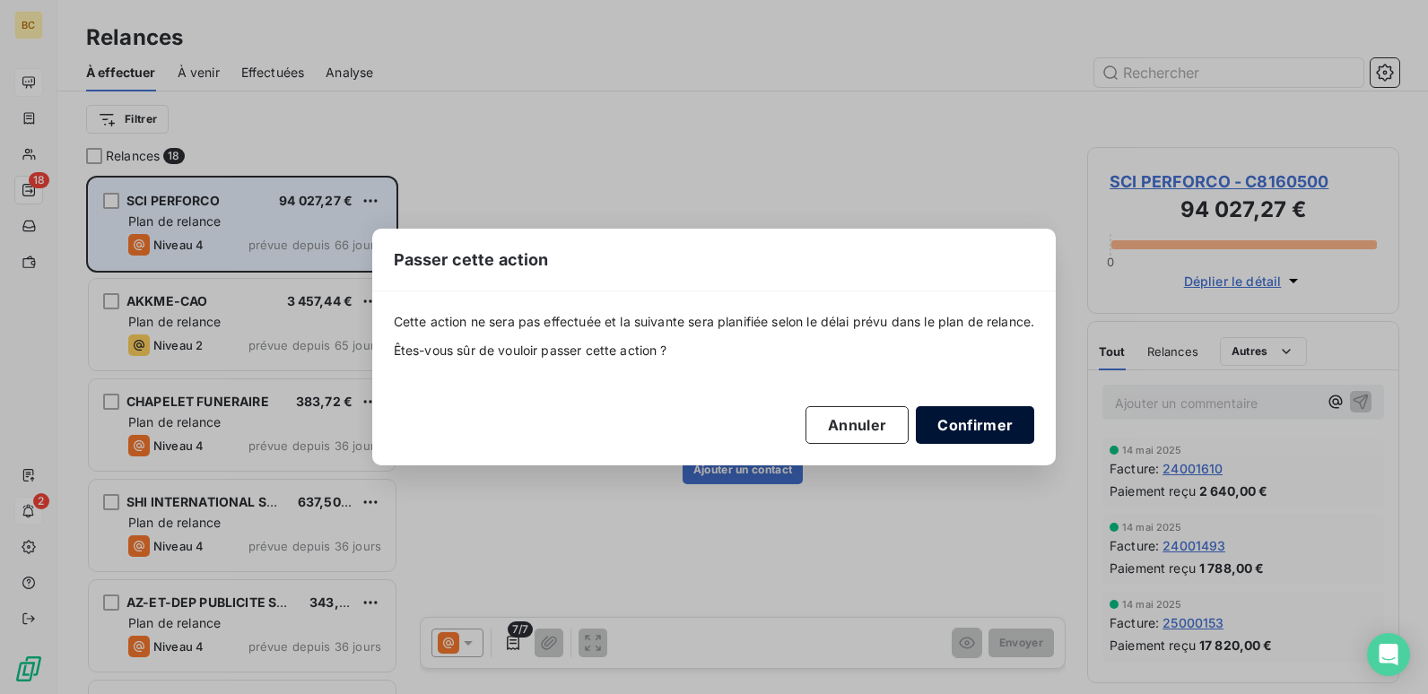
click at [964, 438] on button "Confirmer" at bounding box center [975, 425] width 118 height 38
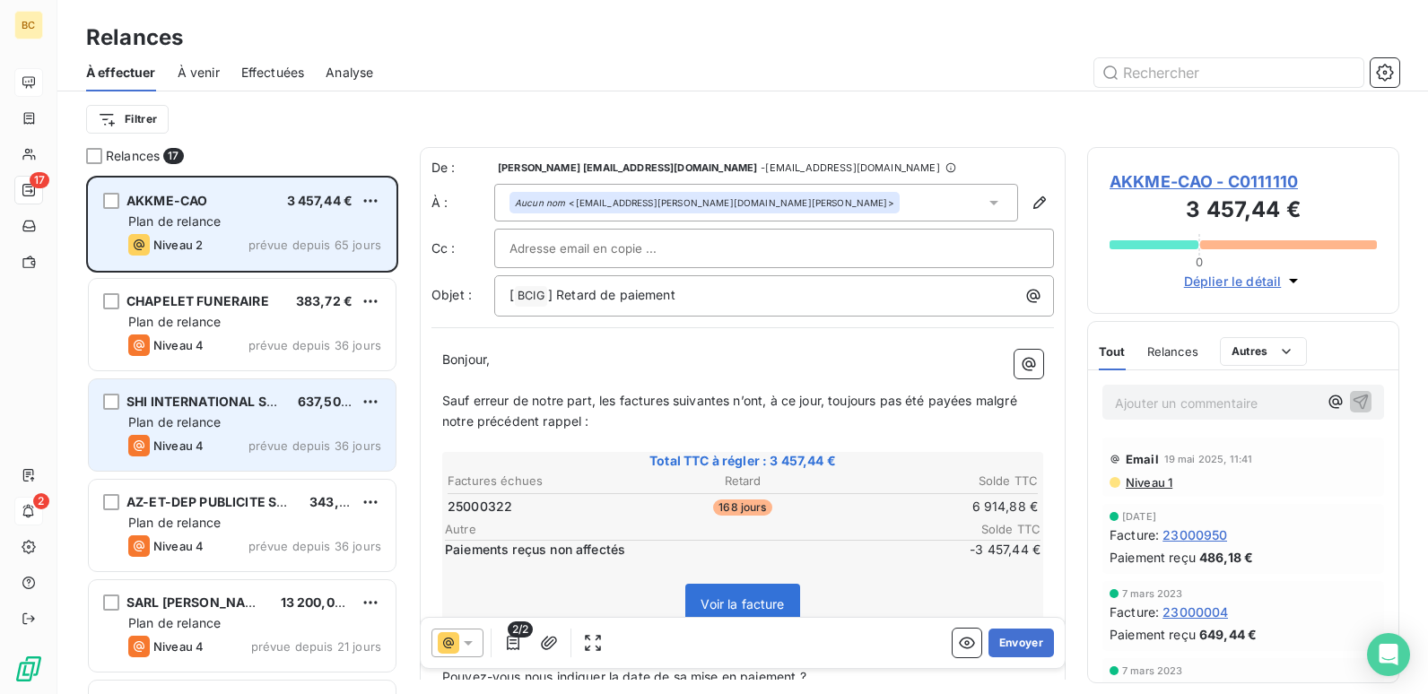
click at [253, 423] on div "Plan de relance" at bounding box center [254, 422] width 253 height 18
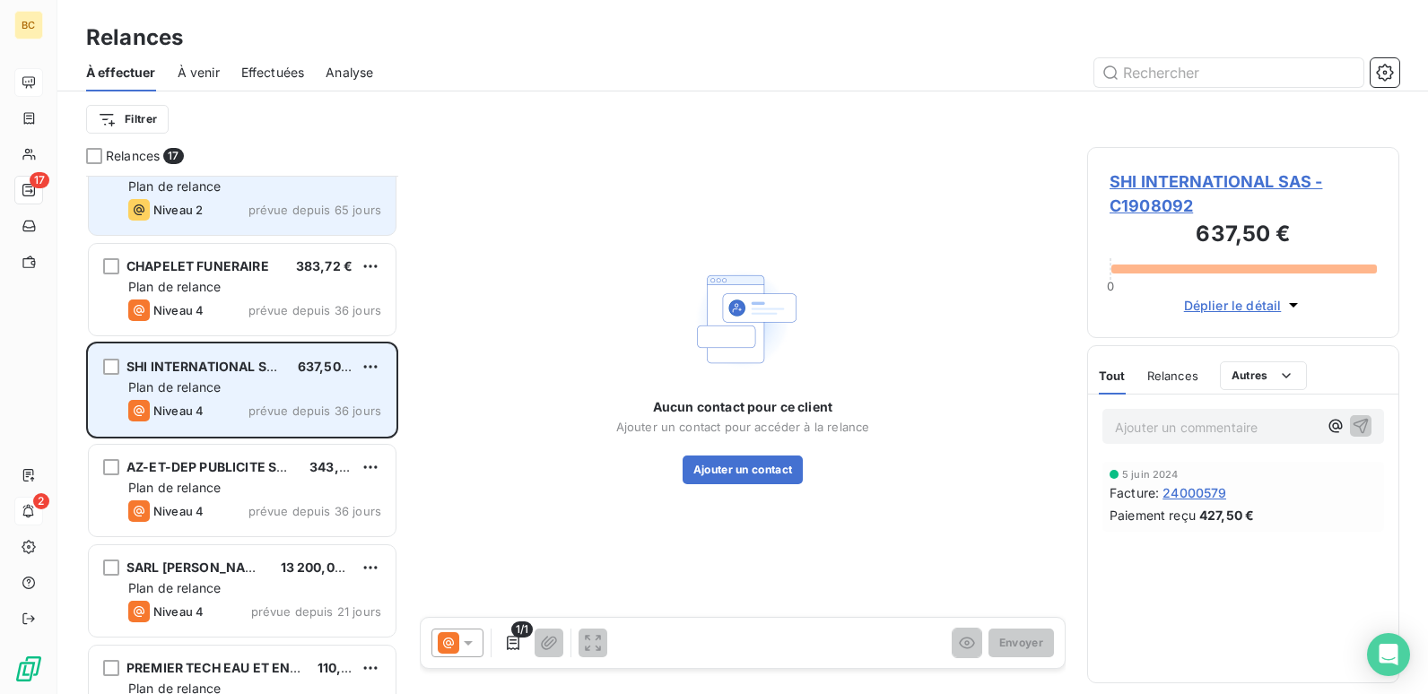
scroll to position [91, 0]
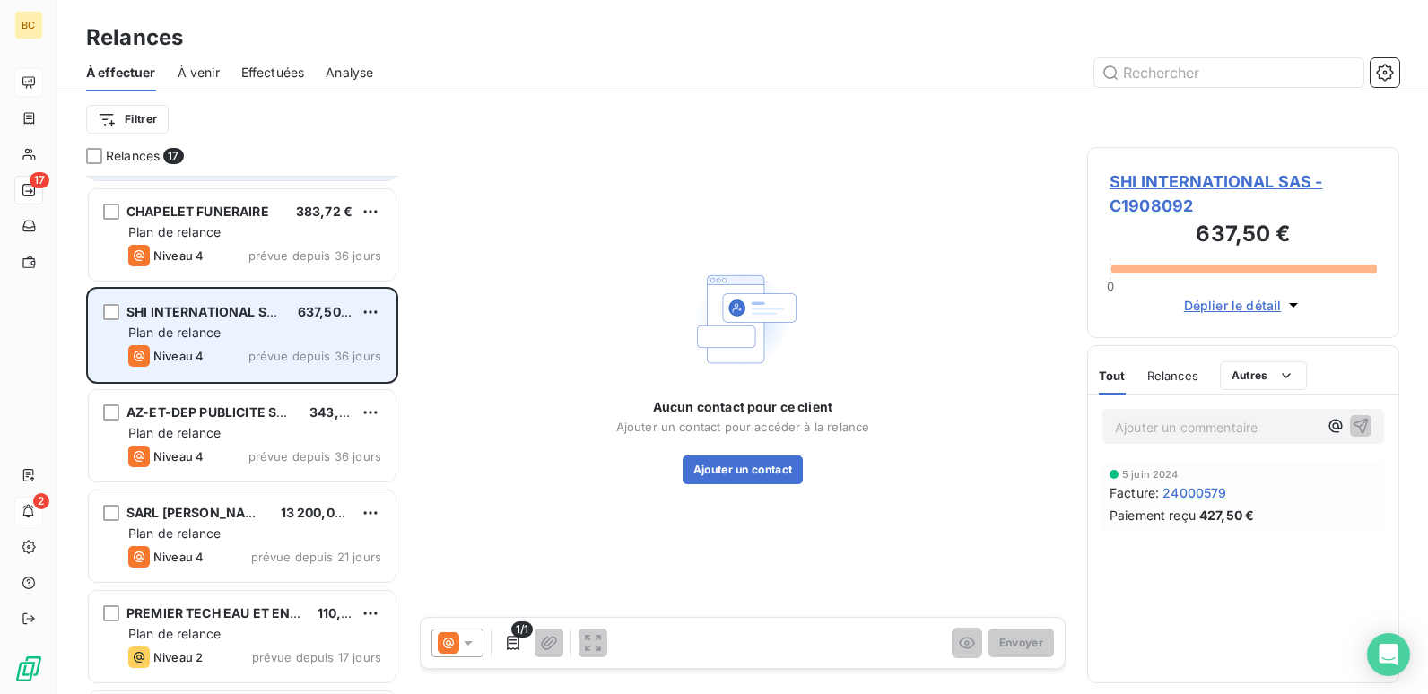
click at [253, 423] on div "AZ-ET-DEP PUBLICITE SERIGRAPHIE 343,20 € Plan de relance Niveau 4 prévue depuis…" at bounding box center [242, 435] width 307 height 91
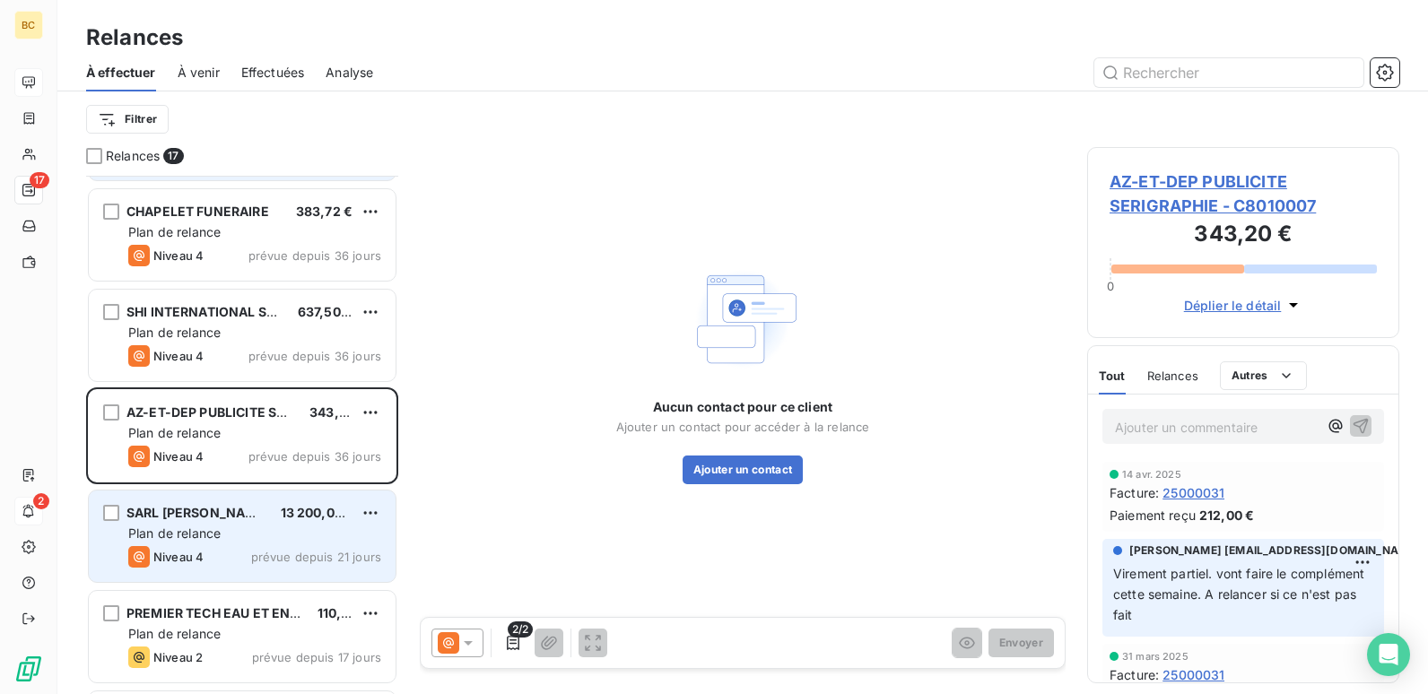
click at [197, 540] on span "Plan de relance" at bounding box center [174, 532] width 92 height 15
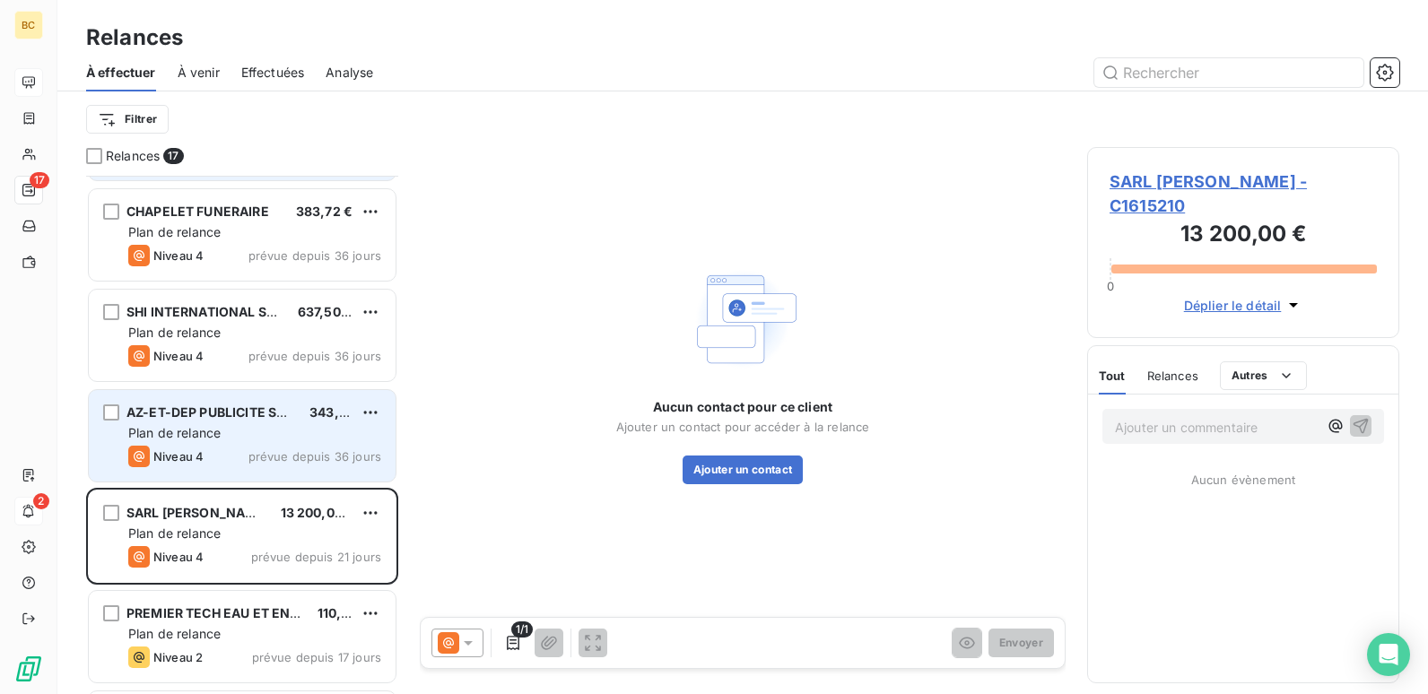
click at [213, 456] on div "Niveau 4 prévue depuis 36 jours" at bounding box center [254, 457] width 253 height 22
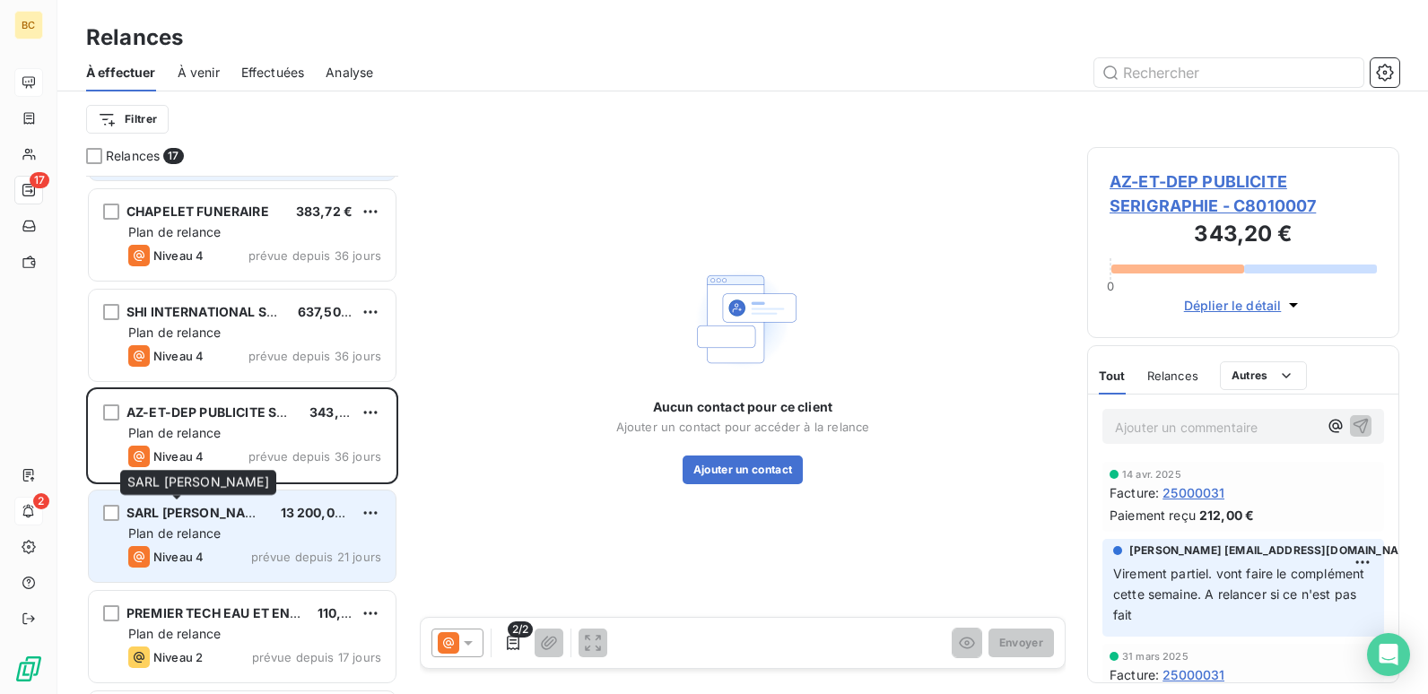
click at [225, 510] on span "SARL [PERSON_NAME]" at bounding box center [197, 512] width 143 height 15
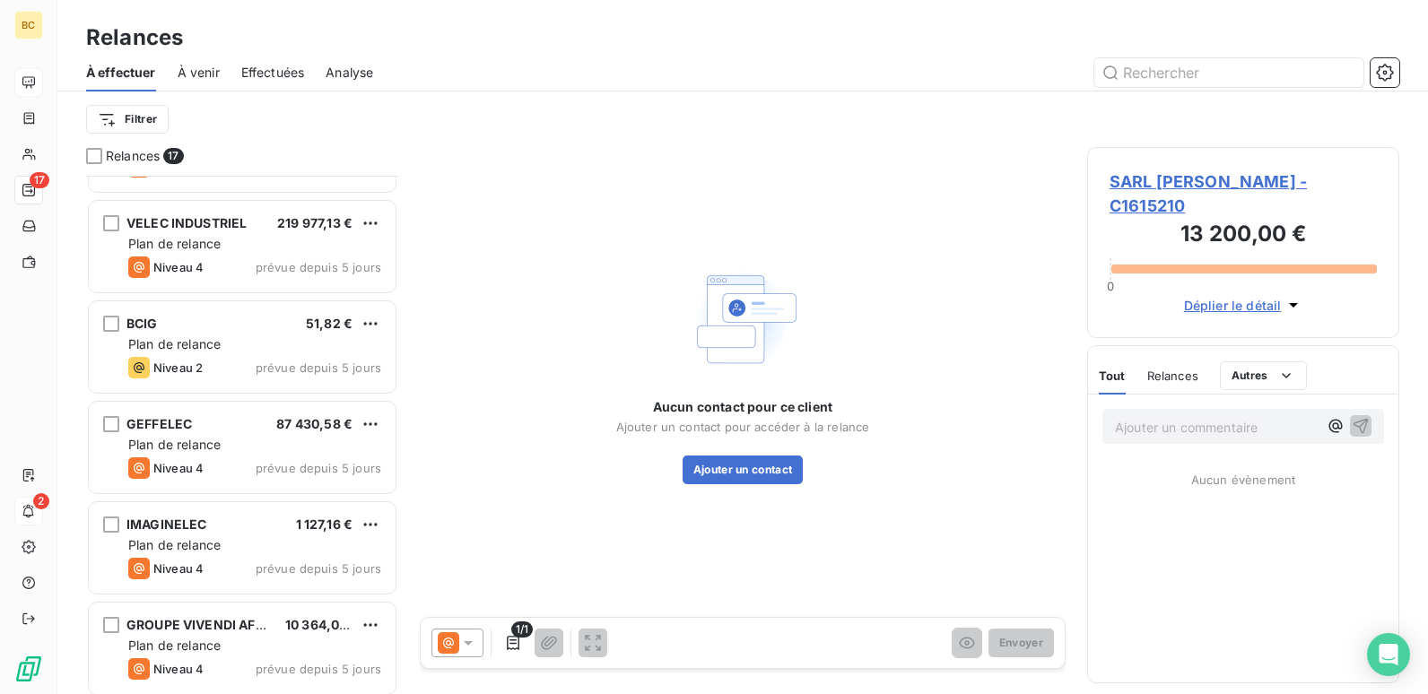
scroll to position [987, 0]
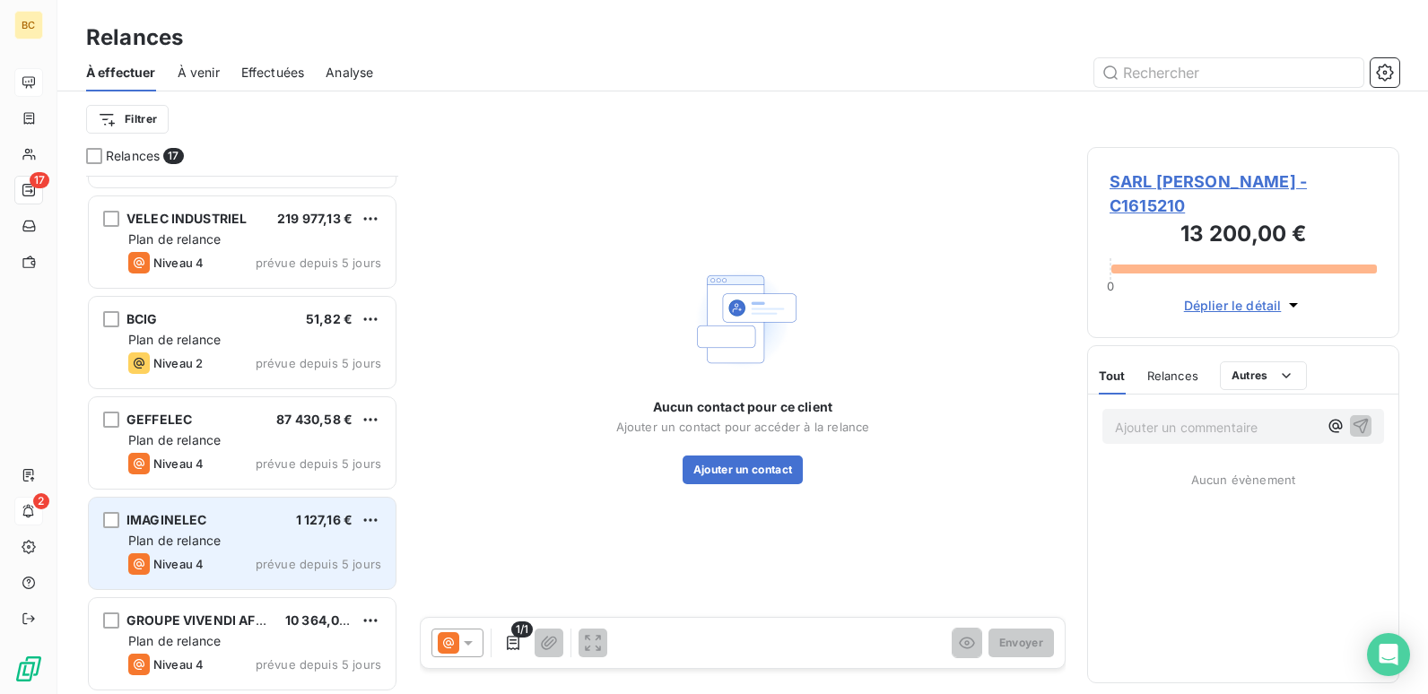
click at [250, 527] on div "IMAGINELEC 1 127,16 €" at bounding box center [254, 520] width 253 height 16
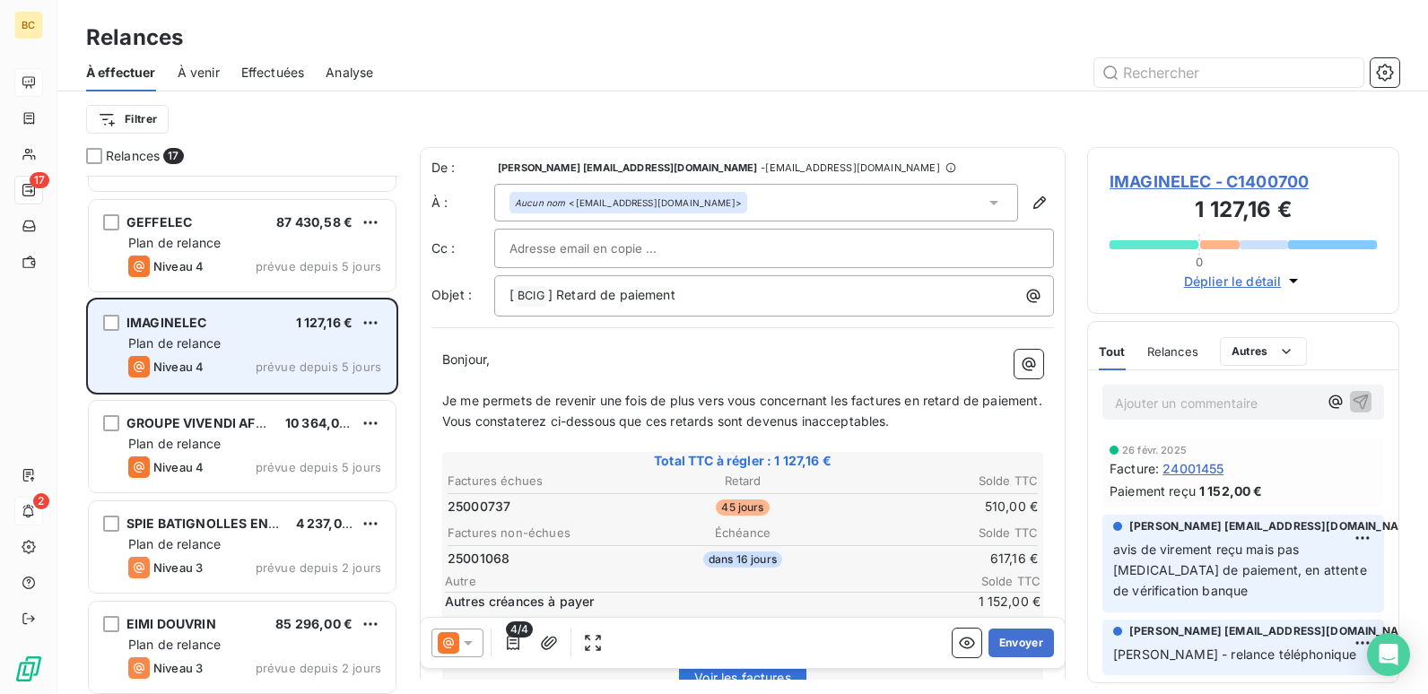
scroll to position [1190, 0]
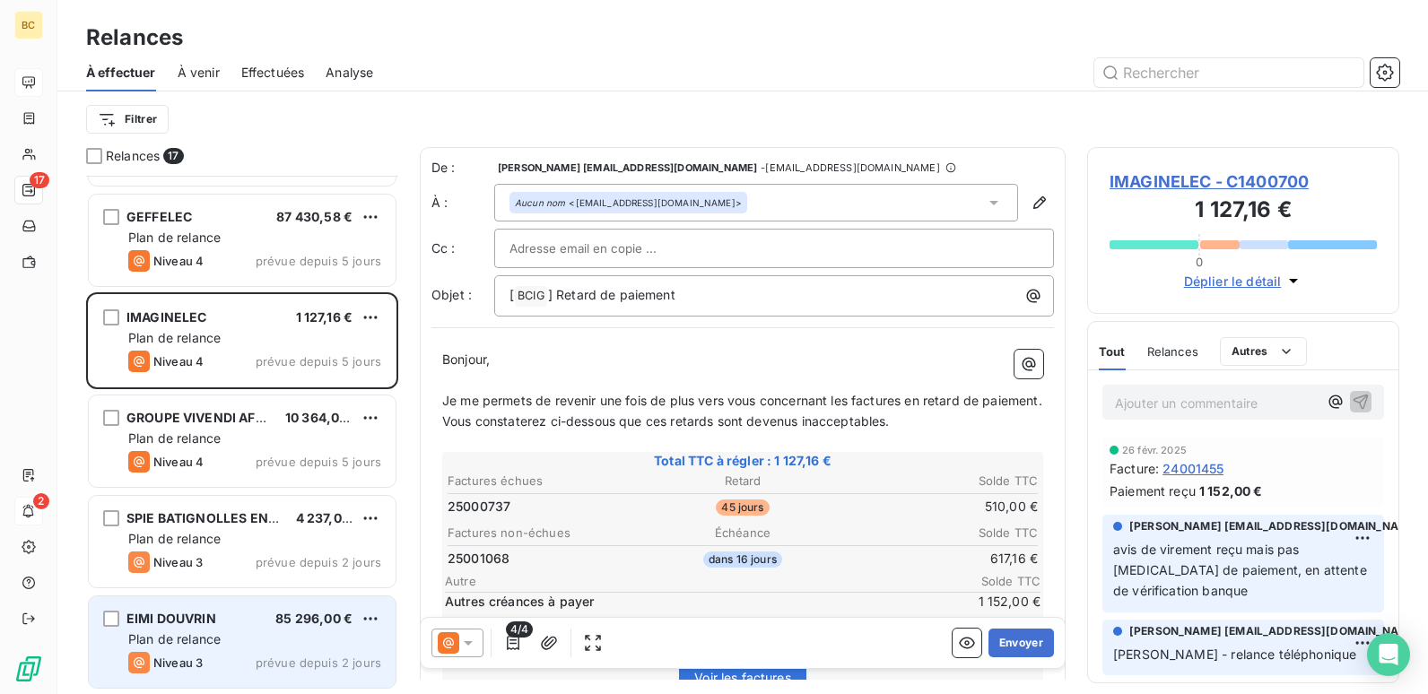
click at [222, 623] on div "EIMI DOUVRIN 85 296,00 €" at bounding box center [254, 619] width 253 height 16
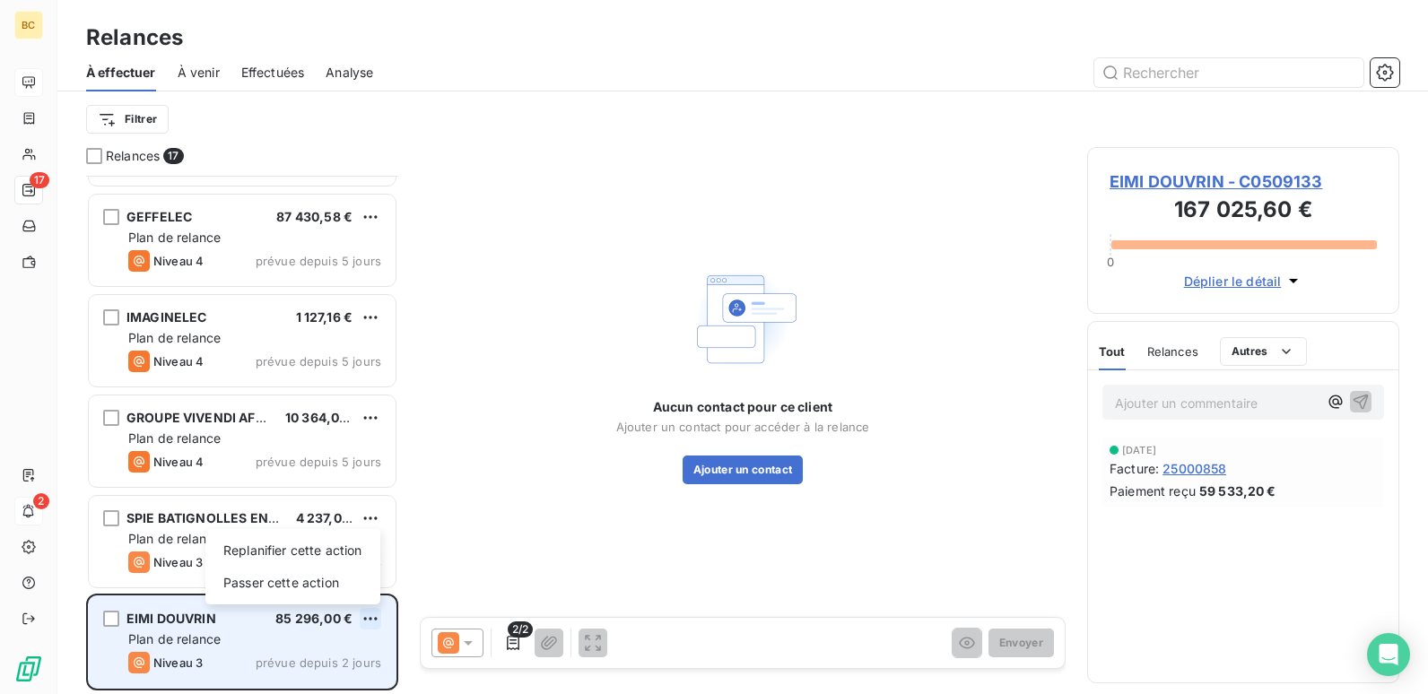
click at [374, 621] on html "BC 17 2 Relances À effectuer À venir Effectuées Analyse Filtrer Relances 17 VEL…" at bounding box center [714, 347] width 1428 height 694
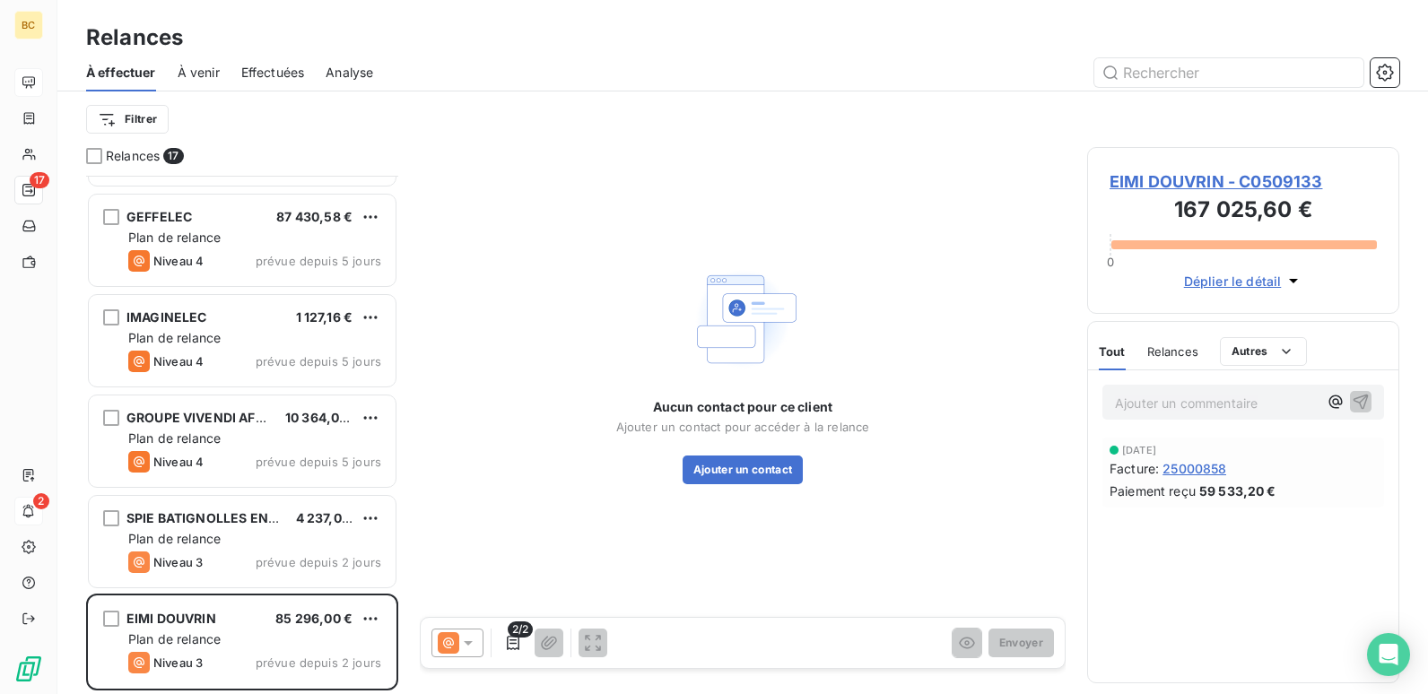
click at [1187, 405] on html "BC 17 2 Relances À effectuer À venir Effectuées Analyse Filtrer Relances 17 VEL…" at bounding box center [714, 347] width 1428 height 694
click at [1175, 408] on p "Ajouter un commentaire ﻿" at bounding box center [1216, 403] width 203 height 22
